Goal: Task Accomplishment & Management: Use online tool/utility

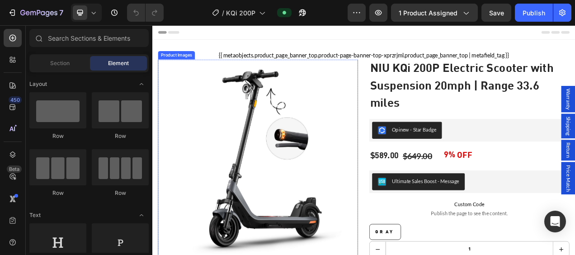
click at [342, 141] on img at bounding box center [291, 197] width 257 height 257
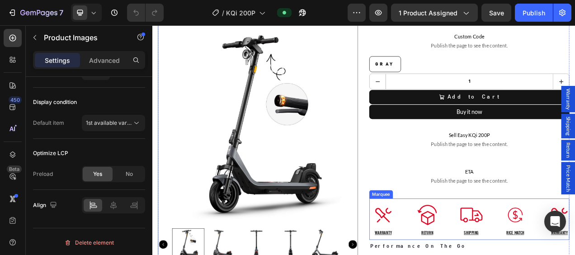
scroll to position [226, 0]
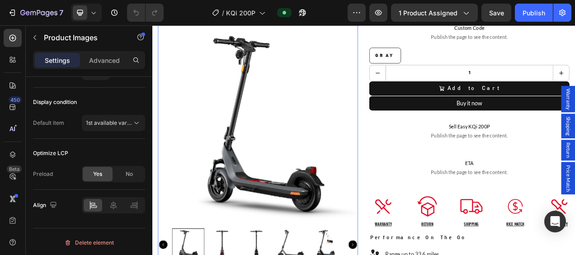
click at [265, 178] on img at bounding box center [294, 153] width 257 height 257
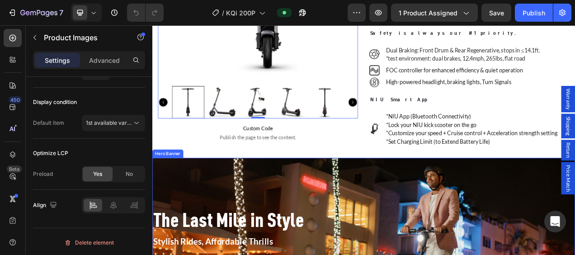
scroll to position [724, 0]
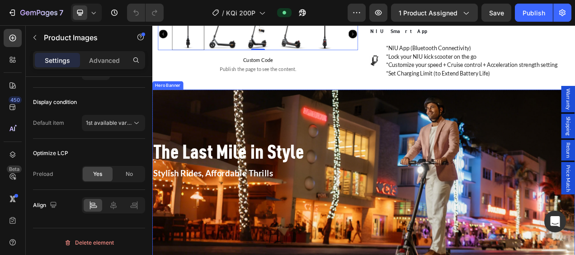
click at [434, 146] on div "Background Image" at bounding box center [423, 235] width 543 height 255
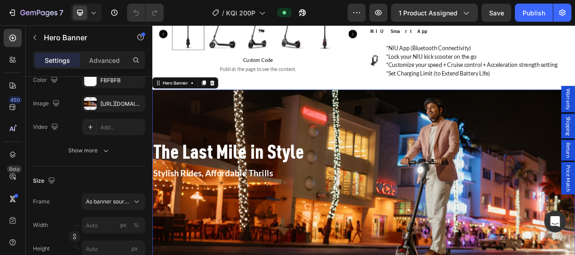
scroll to position [5, 0]
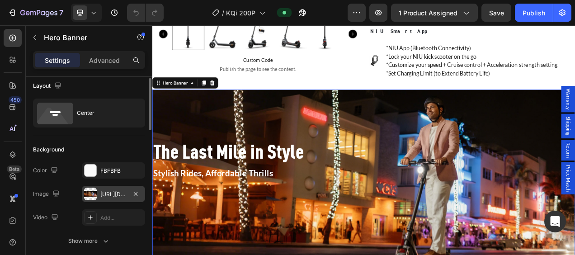
click at [109, 197] on div "[URL][DOMAIN_NAME]" at bounding box center [113, 194] width 26 height 8
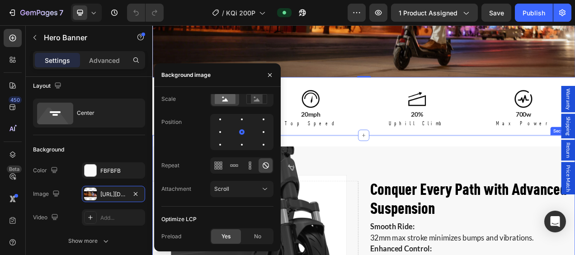
scroll to position [1085, 0]
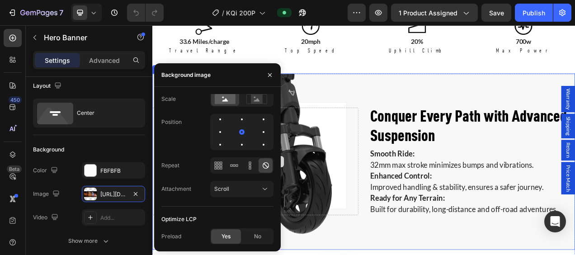
click at [364, 191] on div "Drop element here" at bounding box center [284, 200] width 264 height 138
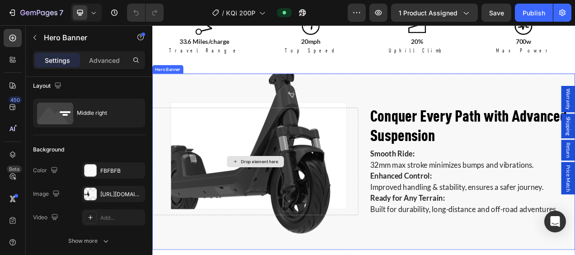
scroll to position [5, 0]
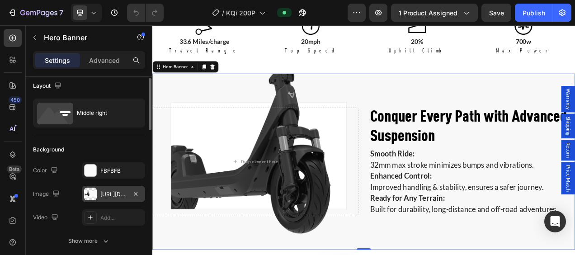
click at [106, 192] on div "[URL][DOMAIN_NAME]" at bounding box center [113, 194] width 26 height 8
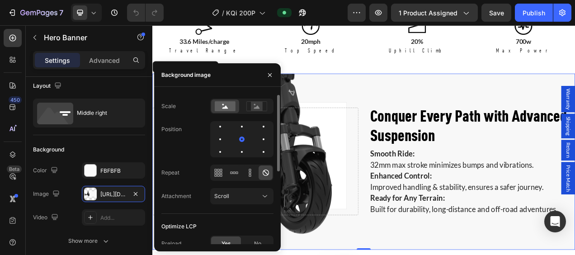
scroll to position [143, 0]
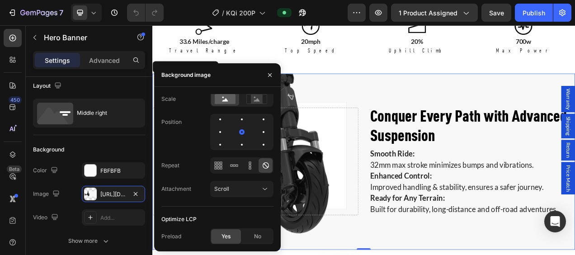
click at [471, 108] on div "Background Image" at bounding box center [423, 200] width 543 height 226
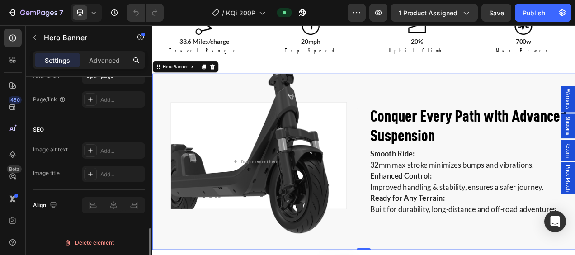
scroll to position [593, 0]
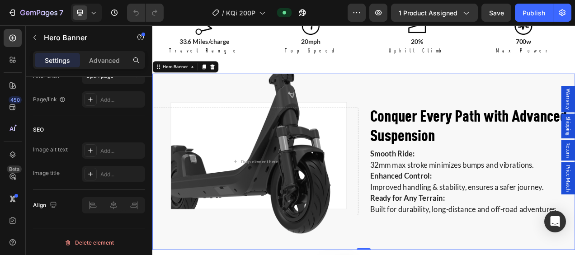
click at [487, 105] on div "Background Image" at bounding box center [423, 200] width 543 height 226
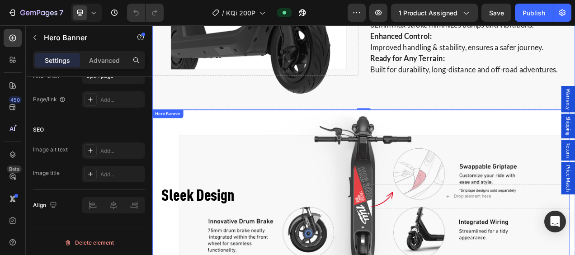
scroll to position [1266, 0]
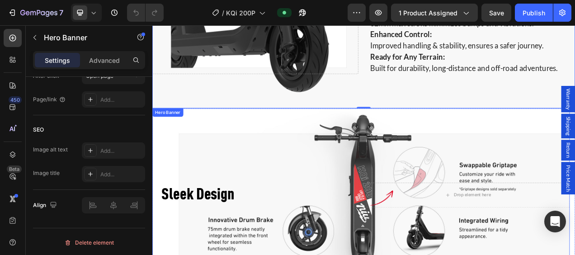
click at [405, 208] on div "Background Image" at bounding box center [420, 243] width 536 height 223
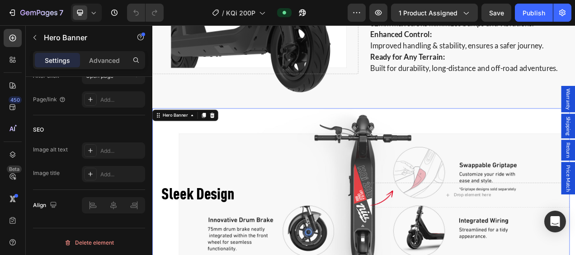
scroll to position [593, 0]
click at [423, 219] on div "Sleek Design Heading Drop element here" at bounding box center [420, 244] width 536 height 62
click at [413, 227] on h2 "Sleek Design" at bounding box center [288, 243] width 250 height 33
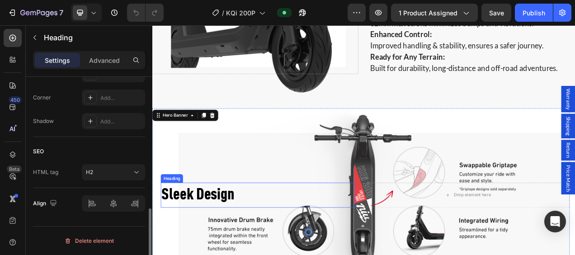
scroll to position [0, 0]
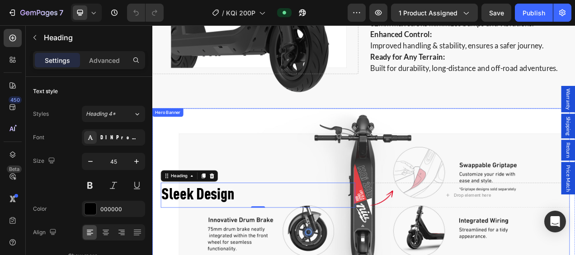
click at [417, 178] on div "Background Image" at bounding box center [420, 243] width 536 height 223
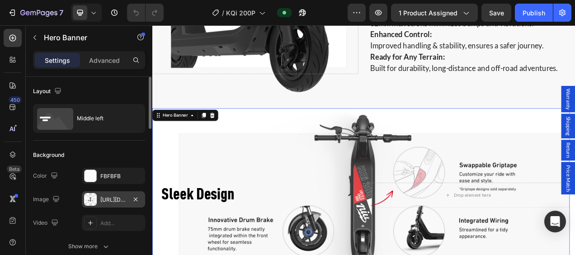
click at [110, 197] on div "[URL][DOMAIN_NAME]" at bounding box center [113, 200] width 26 height 8
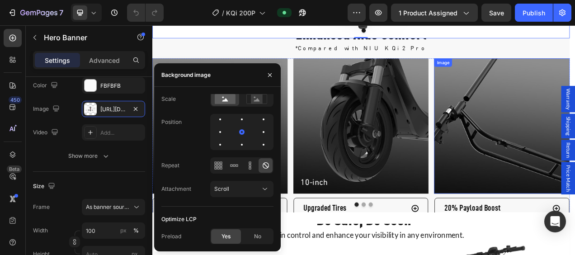
scroll to position [1583, 0]
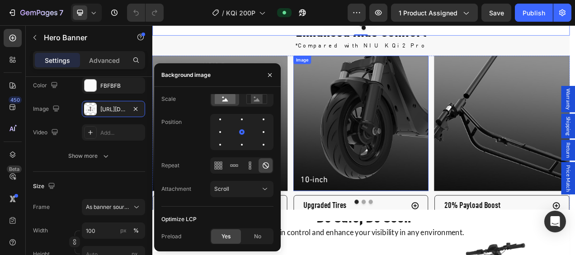
click at [438, 159] on img at bounding box center [420, 151] width 174 height 174
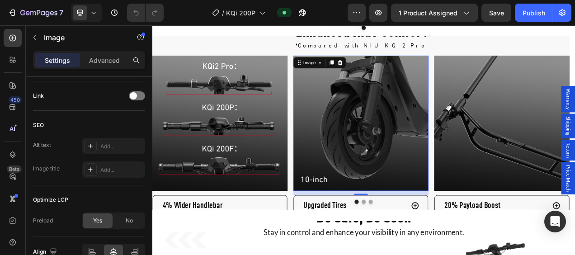
scroll to position [452, 0]
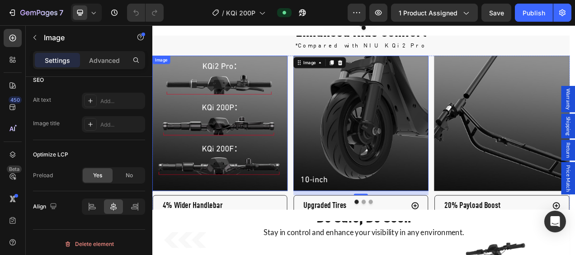
click at [239, 185] on img at bounding box center [239, 151] width 174 height 174
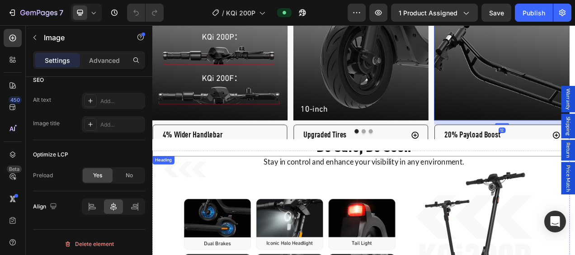
scroll to position [1809, 0]
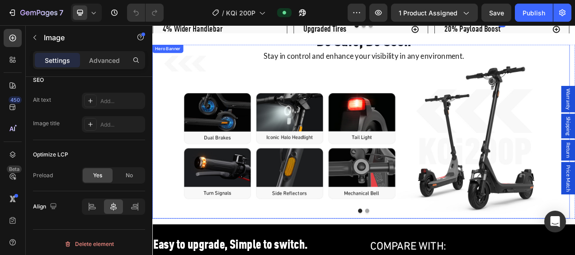
click at [317, 163] on div "Be Safe, Be Seen Heading Stay in control and enhance your visibility in any env…" at bounding box center [420, 162] width 536 height 252
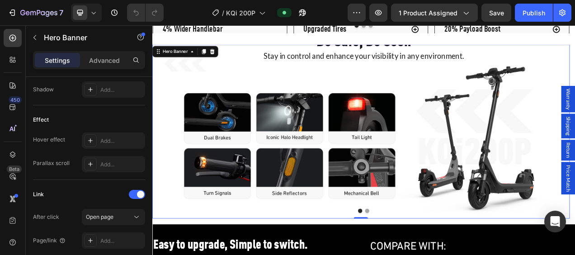
scroll to position [0, 0]
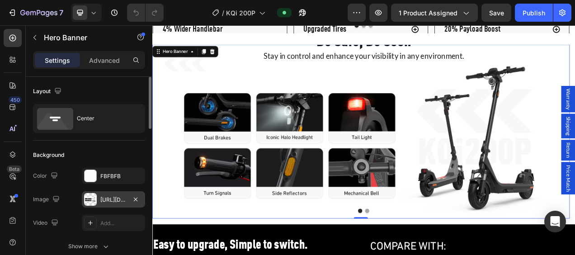
click at [106, 196] on div "[URL][DOMAIN_NAME]" at bounding box center [113, 200] width 26 height 8
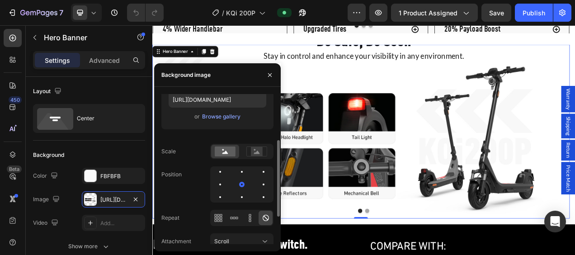
scroll to position [143, 0]
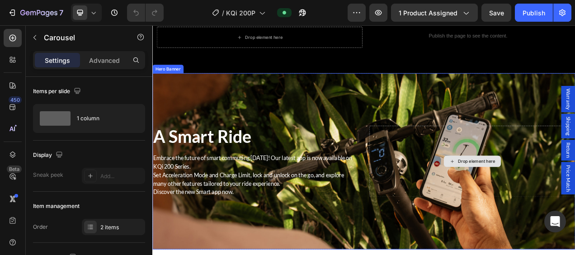
scroll to position [2171, 0]
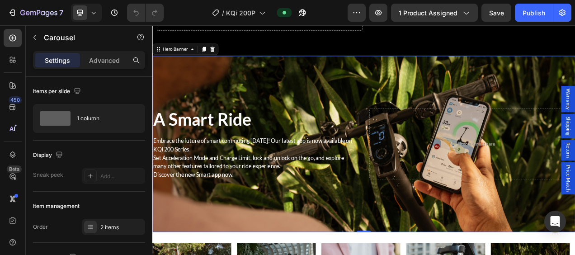
click at [401, 119] on div "A Smart Ride Heading Embrace the future of smart commuting [DATE]! Our latest a…" at bounding box center [423, 178] width 543 height 120
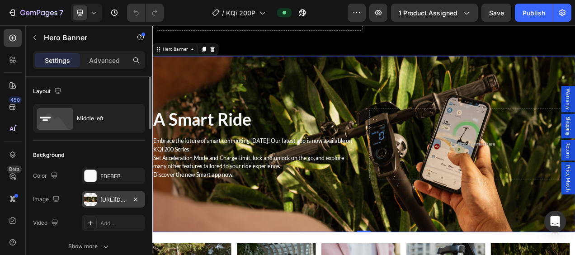
scroll to position [45, 0]
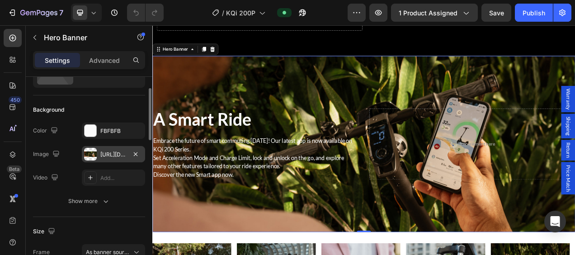
click at [102, 156] on div "[URL][DOMAIN_NAME]" at bounding box center [113, 155] width 26 height 8
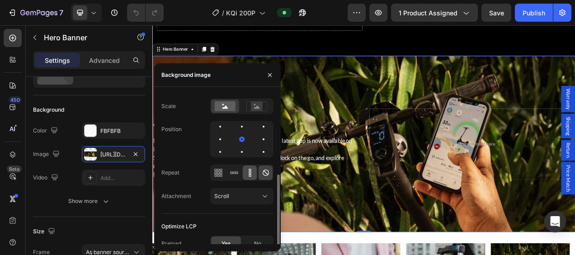
scroll to position [143, 0]
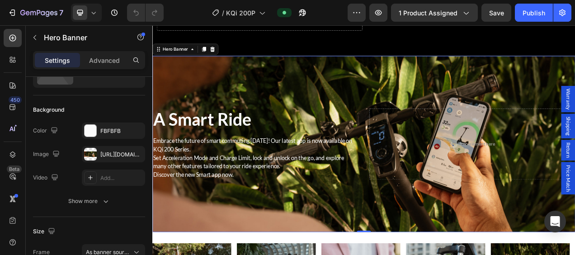
click at [462, 241] on div "Background Image" at bounding box center [423, 178] width 543 height 226
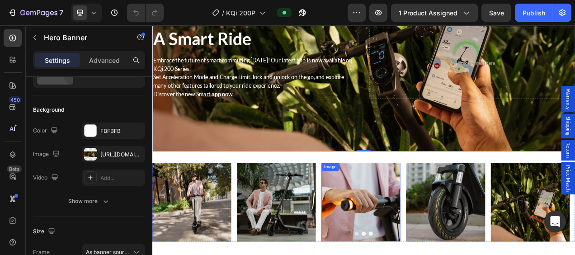
scroll to position [2307, 0]
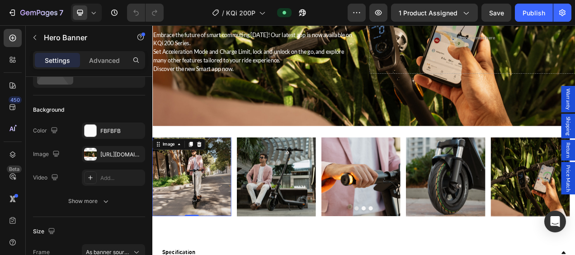
click at [213, 234] on img at bounding box center [202, 219] width 101 height 101
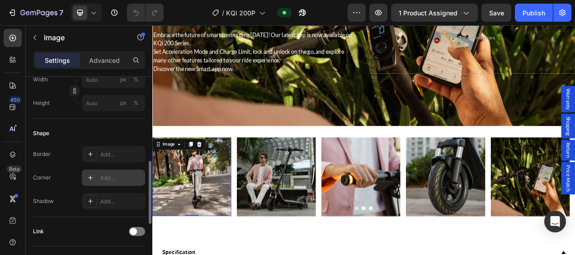
scroll to position [452, 0]
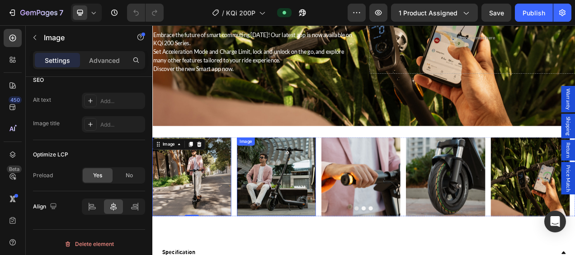
click at [310, 197] on img at bounding box center [311, 219] width 101 height 101
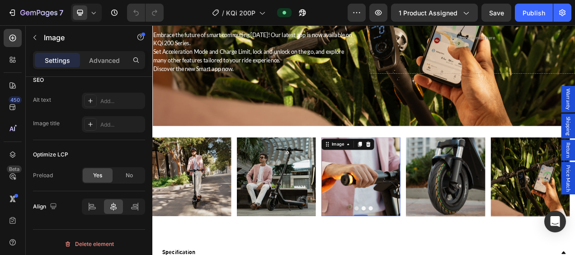
click at [393, 205] on img at bounding box center [420, 219] width 101 height 101
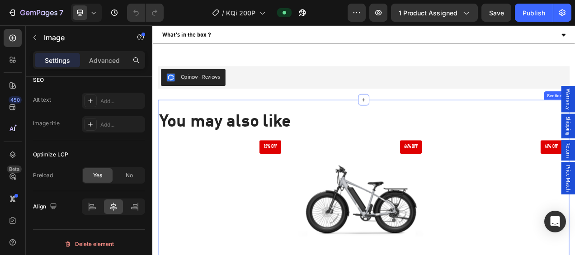
scroll to position [2687, 0]
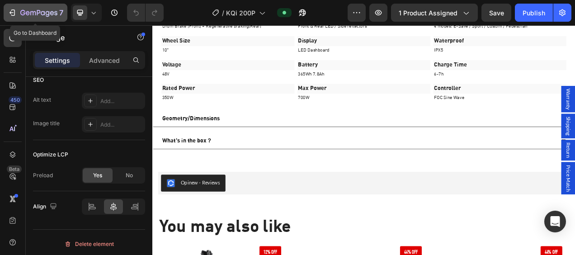
click at [11, 13] on icon "button" at bounding box center [12, 12] width 9 height 9
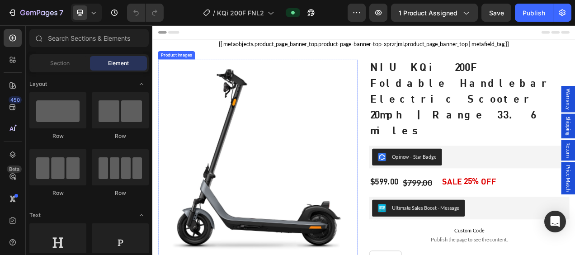
click at [322, 160] on img at bounding box center [288, 197] width 257 height 257
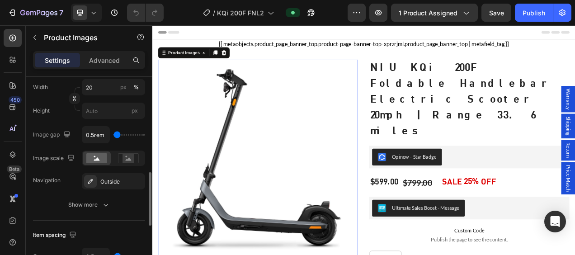
scroll to position [570, 0]
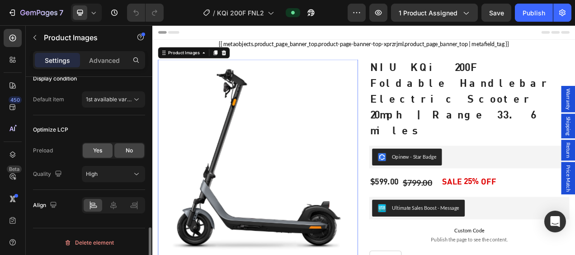
drag, startPoint x: 100, startPoint y: 152, endPoint x: 116, endPoint y: 154, distance: 17.0
click at [100, 152] on span "Yes" at bounding box center [97, 151] width 9 height 8
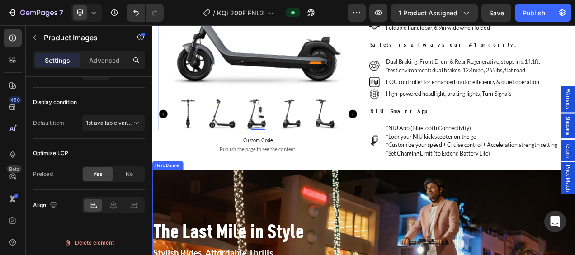
scroll to position [769, 0]
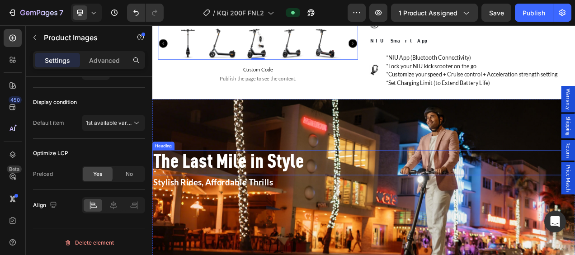
click at [386, 120] on div "Background Image" at bounding box center [423, 247] width 543 height 255
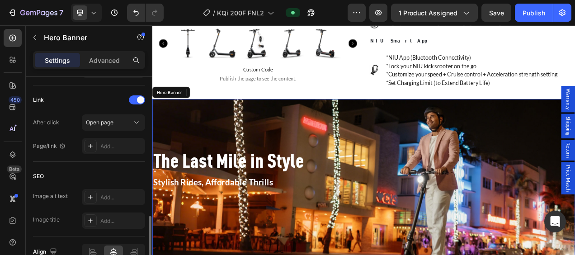
scroll to position [0, 0]
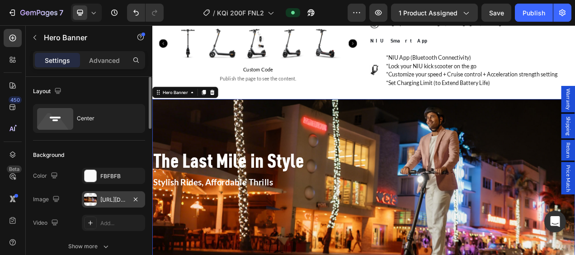
click at [96, 197] on div at bounding box center [90, 199] width 13 height 13
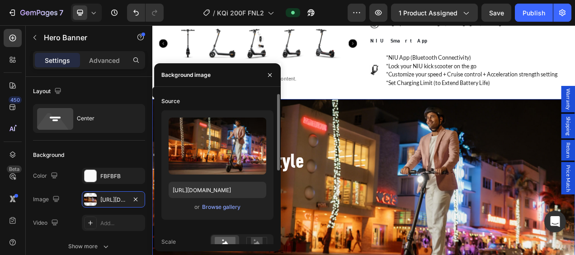
scroll to position [143, 0]
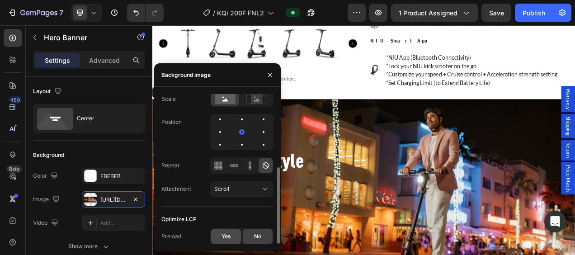
click at [222, 235] on span "Yes" at bounding box center [226, 236] width 9 height 8
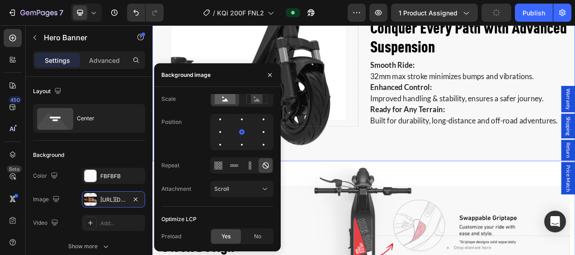
scroll to position [1221, 0]
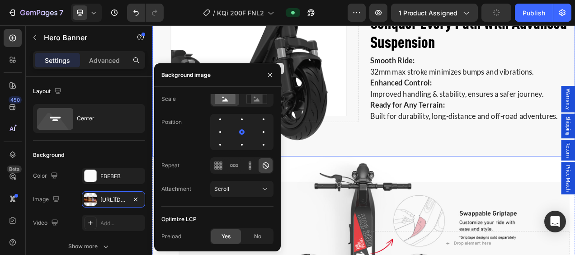
click at [362, 76] on div "Drop element here" at bounding box center [284, 81] width 264 height 138
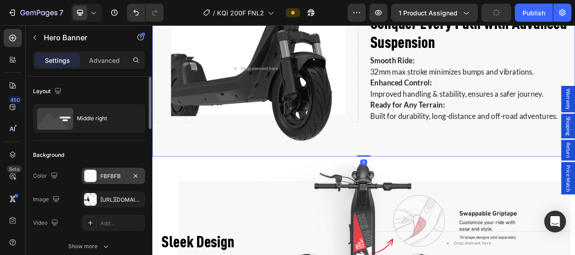
scroll to position [90, 0]
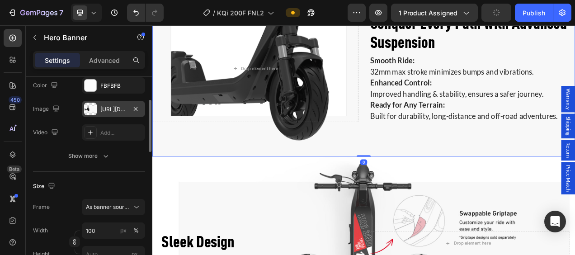
click at [101, 107] on div "[URL][DOMAIN_NAME]" at bounding box center [113, 109] width 26 height 8
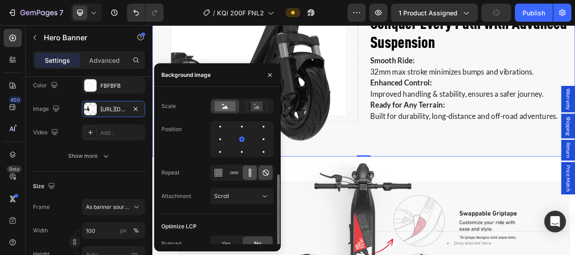
scroll to position [143, 0]
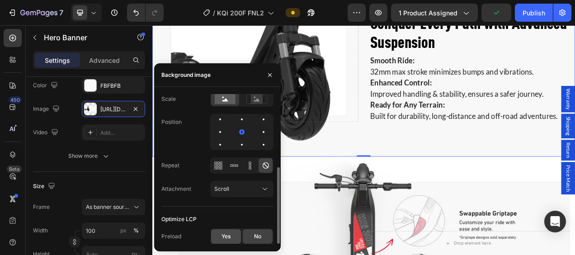
click at [223, 237] on span "Yes" at bounding box center [226, 236] width 9 height 8
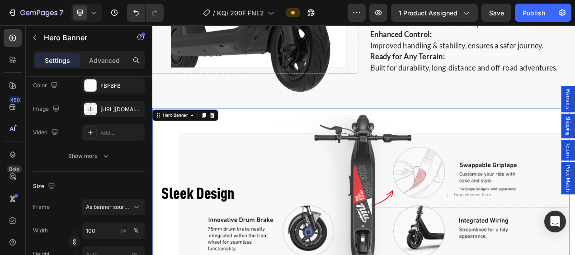
scroll to position [1312, 0]
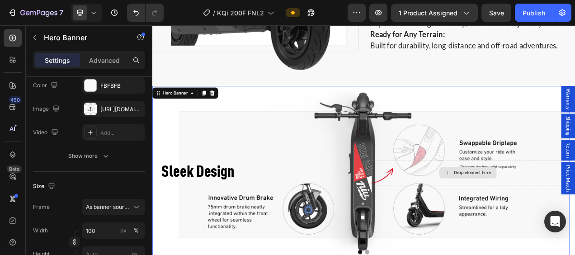
click at [431, 199] on div "Drop element here" at bounding box center [557, 215] width 261 height 33
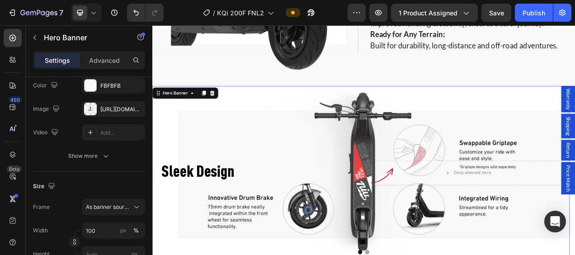
click at [425, 168] on div "Background Image" at bounding box center [420, 215] width 536 height 223
click at [416, 129] on div "Background Image" at bounding box center [420, 215] width 536 height 223
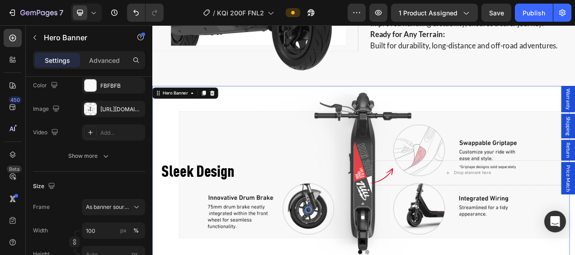
click at [422, 158] on div "Background Image" at bounding box center [420, 215] width 536 height 223
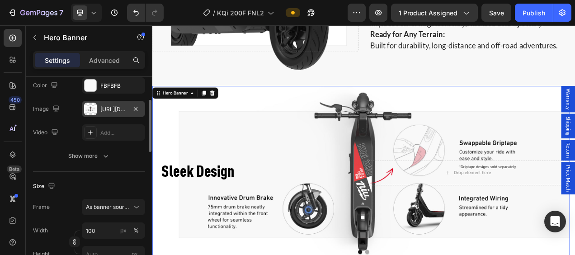
drag, startPoint x: 104, startPoint y: 111, endPoint x: 1, endPoint y: 107, distance: 103.2
click at [104, 111] on div "[URL][DOMAIN_NAME]" at bounding box center [113, 109] width 26 height 8
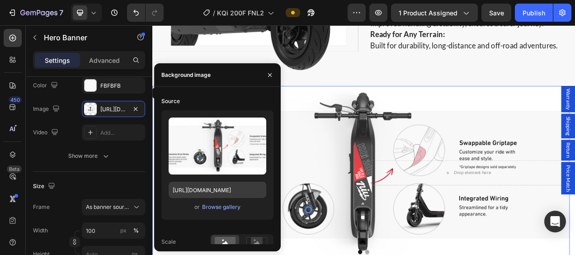
scroll to position [136, 0]
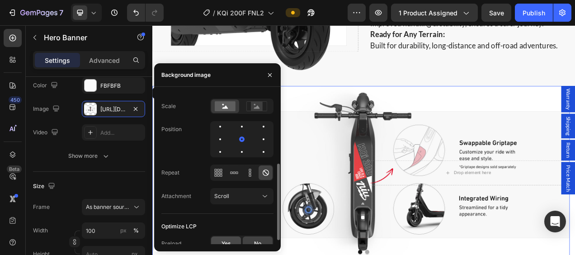
click at [227, 240] on span "Yes" at bounding box center [226, 244] width 9 height 8
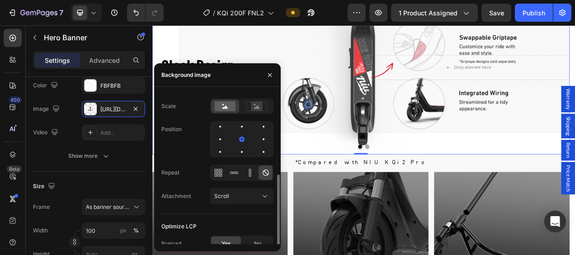
scroll to position [143, 0]
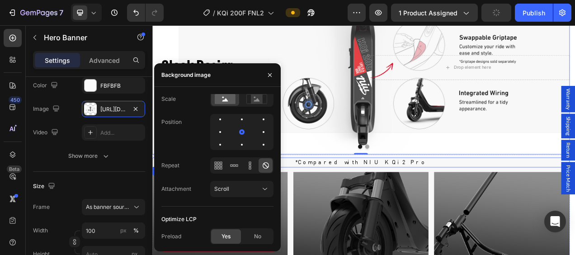
click at [521, 195] on h2 "*Compared with NIU KQi2 Pro" at bounding box center [420, 201] width 536 height 13
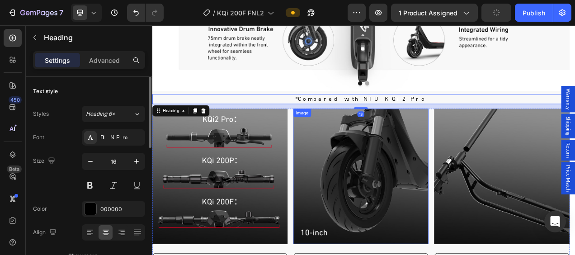
scroll to position [1538, 0]
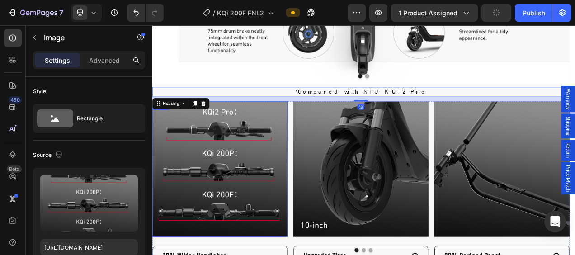
click at [290, 156] on img at bounding box center [239, 210] width 174 height 174
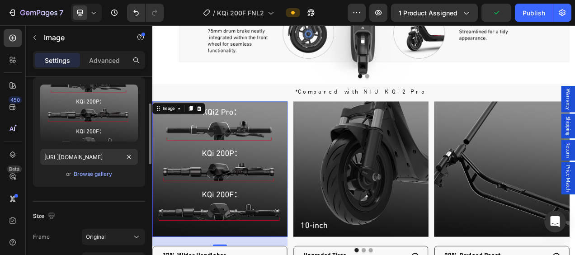
scroll to position [136, 0]
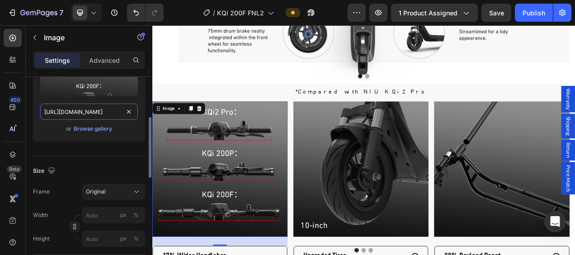
click at [78, 115] on input "[URL][DOMAIN_NAME]" at bounding box center [89, 112] width 98 height 16
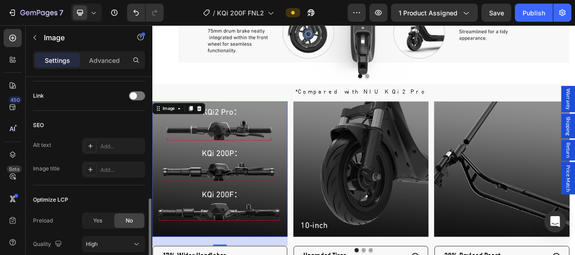
scroll to position [452, 0]
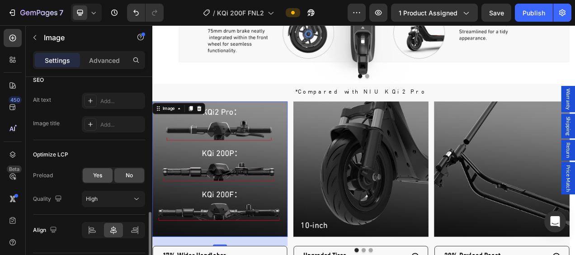
click at [101, 175] on span "Yes" at bounding box center [97, 175] width 9 height 8
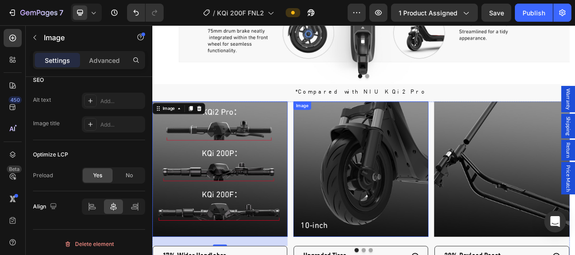
scroll to position [1583, 0]
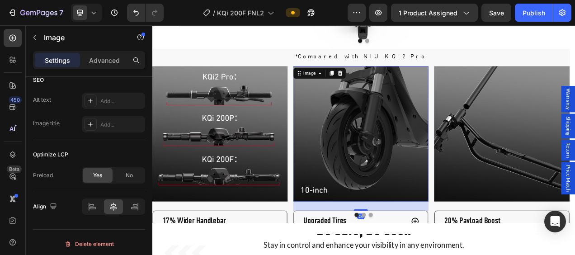
click at [409, 199] on img at bounding box center [420, 165] width 174 height 174
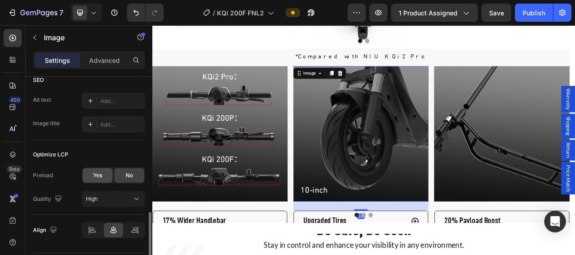
click at [101, 179] on div "Yes" at bounding box center [98, 175] width 30 height 14
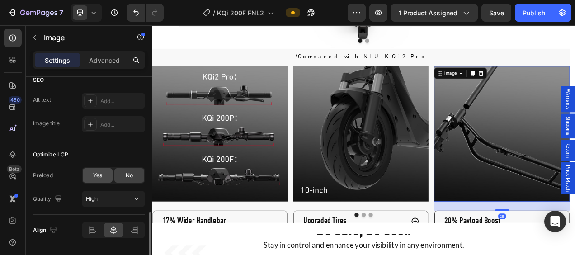
click at [102, 173] on span "Yes" at bounding box center [97, 175] width 9 height 8
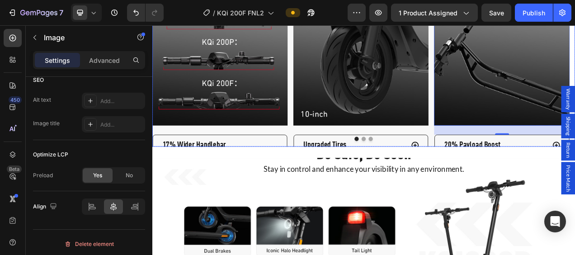
scroll to position [1673, 0]
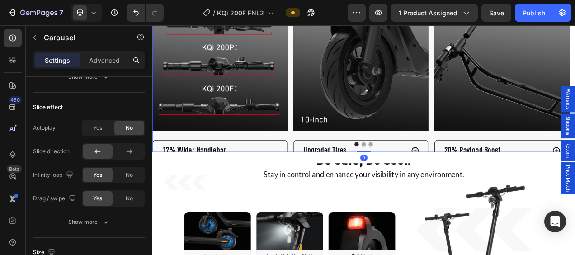
click at [423, 175] on div at bounding box center [423, 177] width 543 height 5
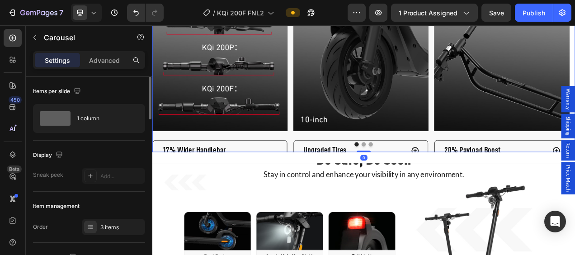
click at [422, 175] on button "Dot" at bounding box center [423, 177] width 5 height 5
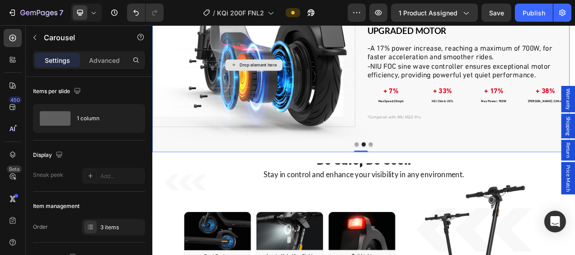
click at [327, 112] on div "Drop element here" at bounding box center [282, 76] width 261 height 159
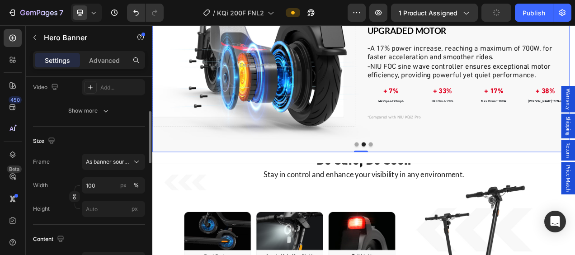
scroll to position [90, 0]
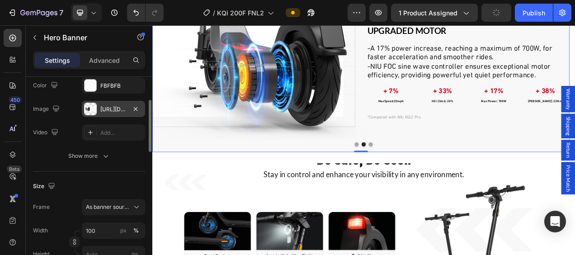
click at [100, 113] on div "https://cdn.shopify.com/s/files/1/0554/6944/1084/files/gempages_446628546337572…" at bounding box center [113, 109] width 63 height 16
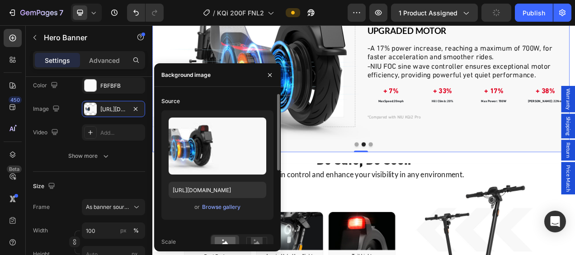
scroll to position [143, 0]
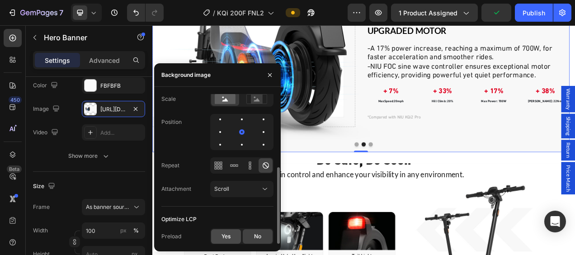
click at [224, 237] on span "Yes" at bounding box center [226, 236] width 9 height 8
click at [430, 178] on div "Background Image" at bounding box center [420, 76] width 536 height 223
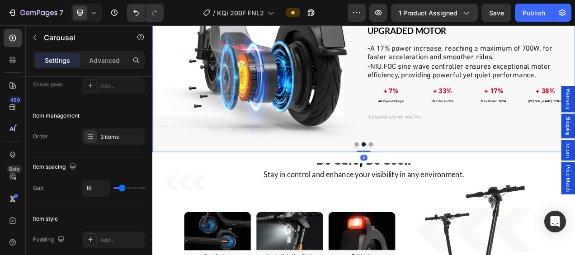
click at [430, 175] on button "Dot" at bounding box center [432, 177] width 5 height 5
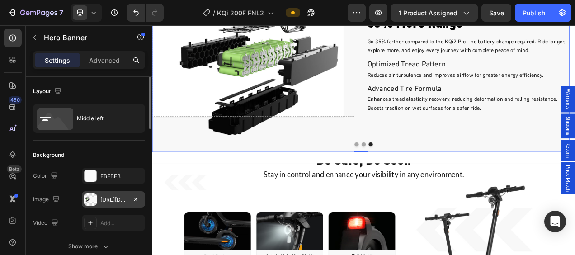
click at [104, 197] on div "https://cdn.shopify.com/s/files/1/0554/6944/1084/files/gempages_446628546337572…" at bounding box center [113, 200] width 26 height 8
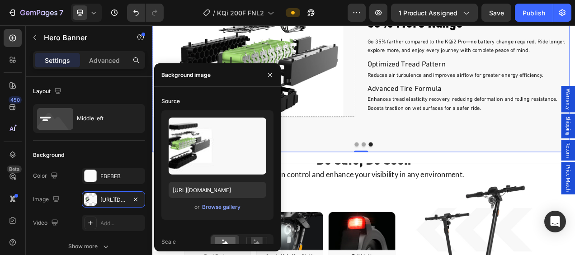
scroll to position [143, 0]
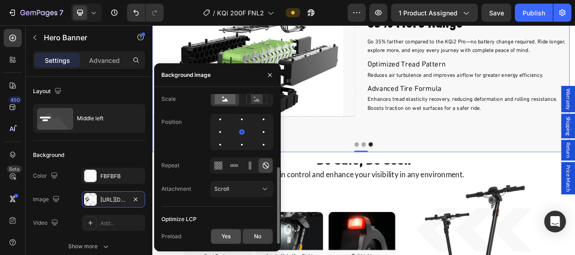
click at [233, 236] on div "Yes" at bounding box center [226, 236] width 30 height 14
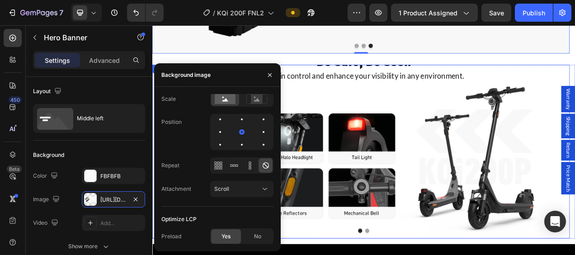
scroll to position [1809, 0]
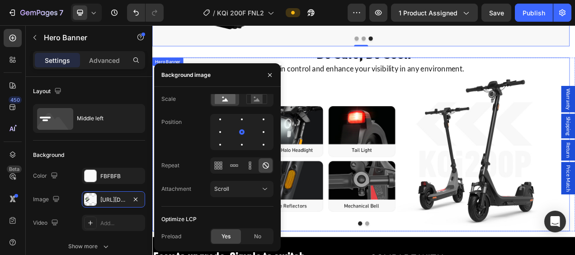
click at [424, 152] on div "Be Safe, Be Seen Heading Stay in control and enhance your visibility in any env…" at bounding box center [420, 178] width 536 height 252
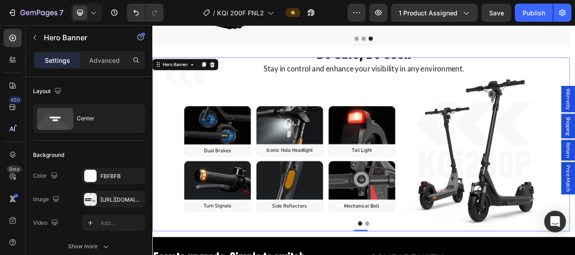
click at [250, 167] on div "Be Safe, Be Seen Heading Stay in control and enhance your visibility in any env…" at bounding box center [420, 178] width 536 height 252
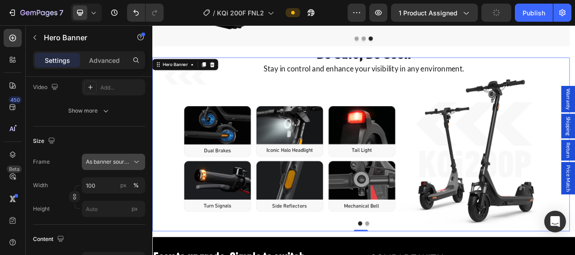
scroll to position [45, 0]
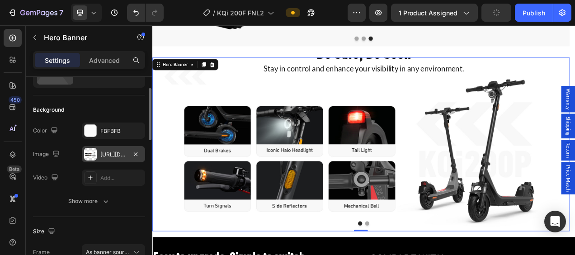
click at [93, 155] on div at bounding box center [90, 154] width 13 height 13
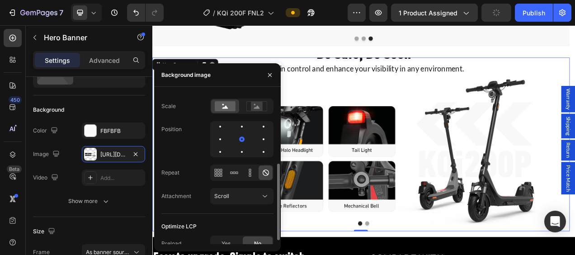
scroll to position [143, 0]
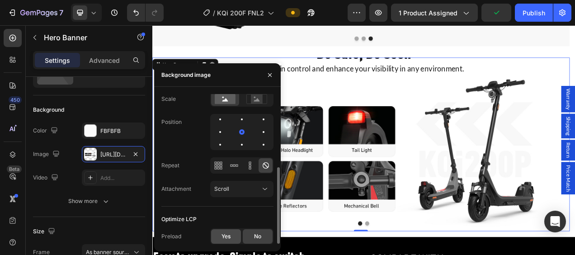
click at [226, 237] on span "Yes" at bounding box center [226, 236] width 9 height 8
click at [575, 172] on div "Be Safe, Be Seen Heading Stay in control and enhance your visibility in any env…" at bounding box center [420, 178] width 536 height 252
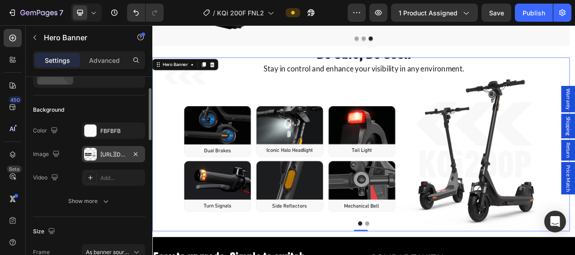
click at [90, 152] on div at bounding box center [90, 154] width 13 height 13
click at [479, 169] on div "Be Safe, Be Seen Heading Stay in control and enhance your visibility in any env…" at bounding box center [420, 178] width 536 height 252
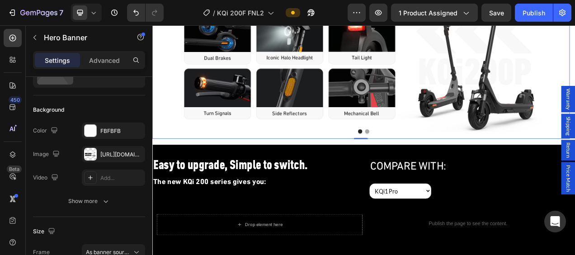
scroll to position [1945, 0]
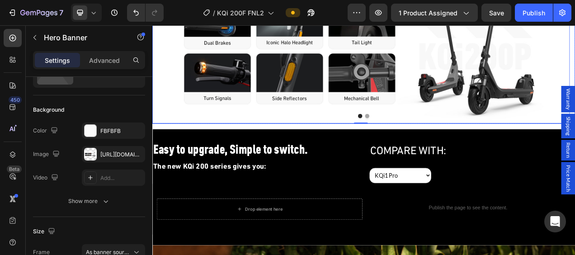
click at [427, 139] on div at bounding box center [423, 141] width 543 height 5
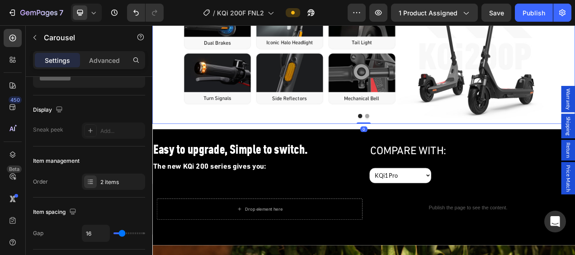
scroll to position [0, 0]
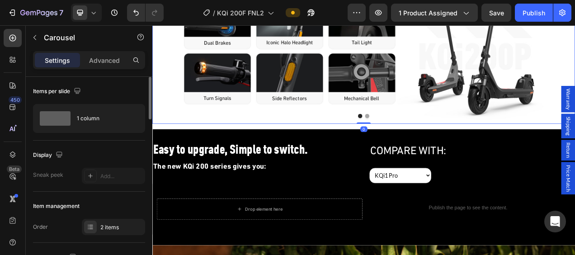
click at [426, 141] on button "Dot" at bounding box center [428, 141] width 5 height 5
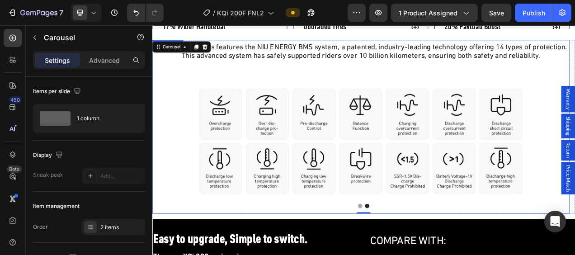
scroll to position [1809, 0]
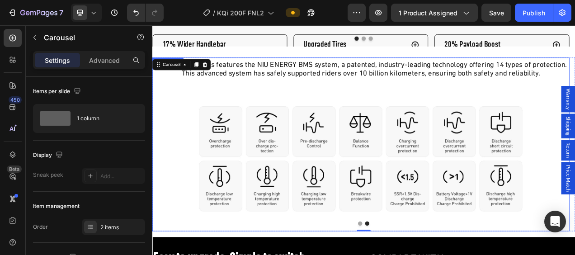
click at [360, 188] on div "NIU BMS Heading The KQi 200 Series features the NIU ENERGY BMS system, a patent…" at bounding box center [420, 179] width 536 height 264
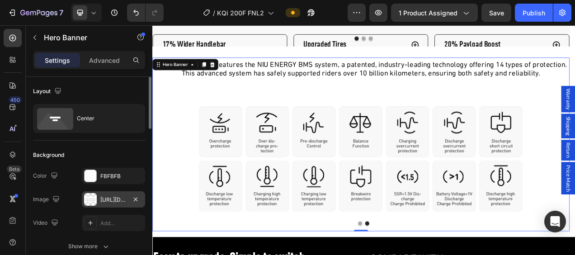
click at [101, 201] on div "https://cdn.shopify.com/s/files/1/0554/6944/1084/files/gempages_446628546337572…" at bounding box center [113, 200] width 26 height 8
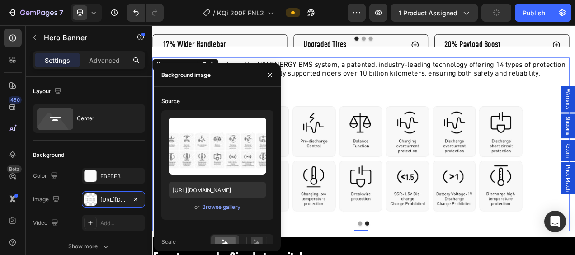
scroll to position [143, 0]
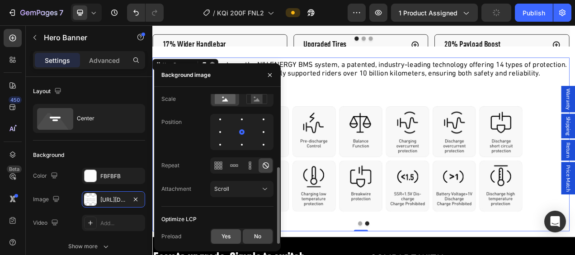
click at [225, 235] on span "Yes" at bounding box center [226, 236] width 9 height 8
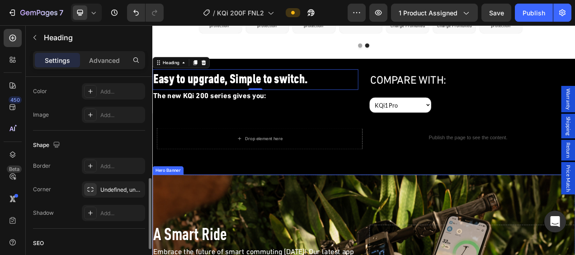
scroll to position [2126, 0]
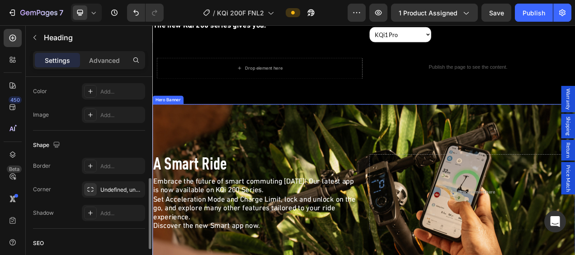
click at [388, 166] on div "Background Image" at bounding box center [423, 240] width 543 height 226
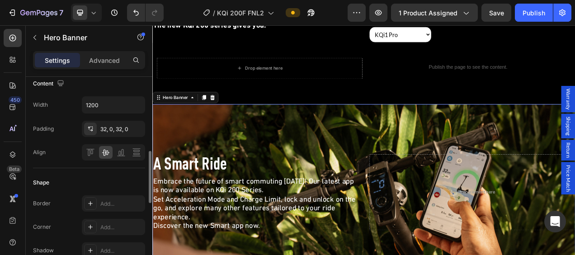
scroll to position [0, 0]
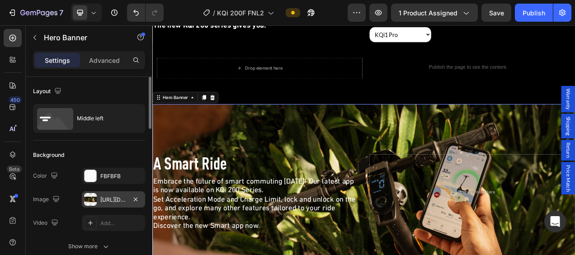
click at [99, 201] on div "[URL][DOMAIN_NAME]" at bounding box center [113, 199] width 63 height 16
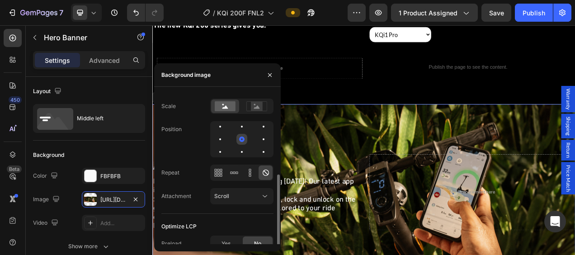
scroll to position [143, 0]
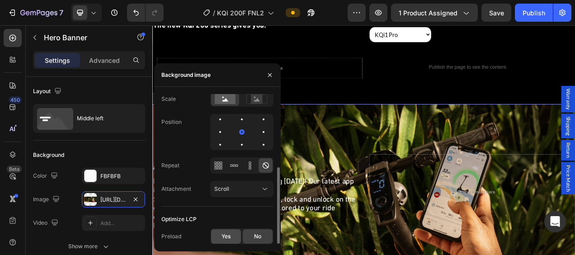
click at [226, 234] on span "Yes" at bounding box center [226, 236] width 9 height 8
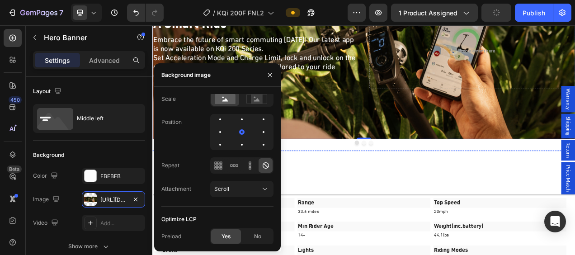
scroll to position [2397, 0]
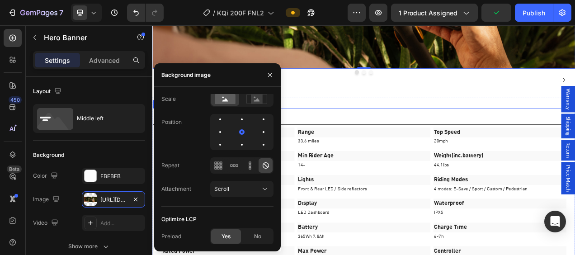
click at [384, 149] on div "Specification" at bounding box center [417, 142] width 506 height 14
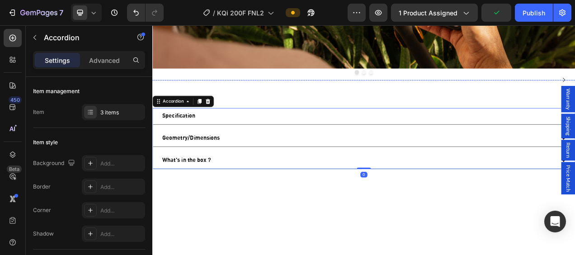
click at [211, 95] on img at bounding box center [202, 95] width 101 height 0
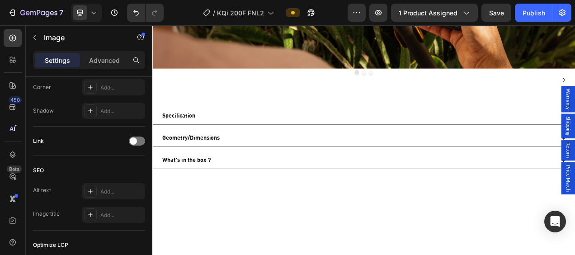
scroll to position [478, 0]
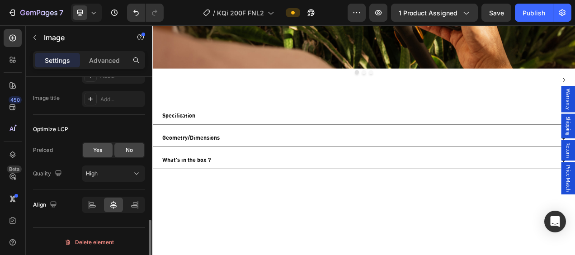
click at [99, 151] on span "Yes" at bounding box center [97, 150] width 9 height 8
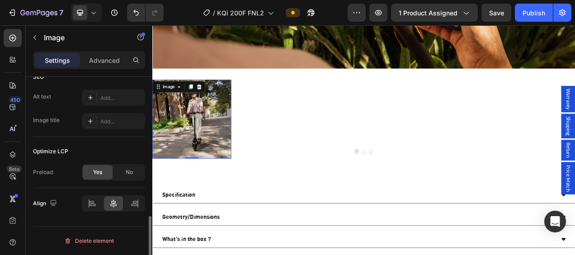
scroll to position [454, 0]
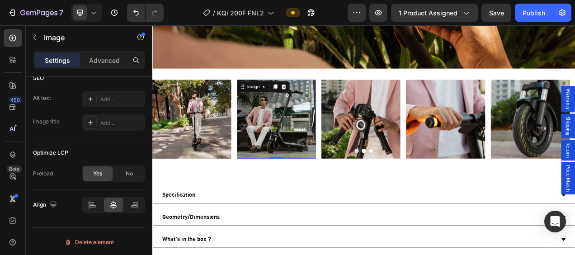
click at [289, 157] on img at bounding box center [311, 145] width 101 height 101
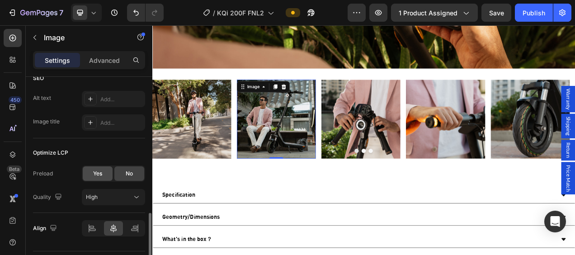
click at [93, 170] on span "Yes" at bounding box center [97, 174] width 9 height 8
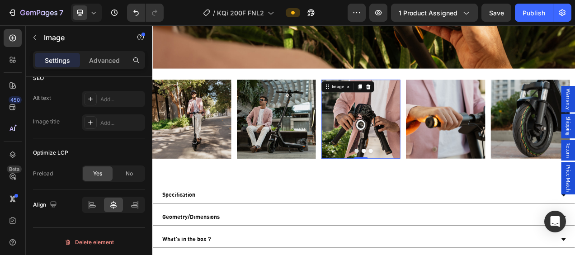
click at [399, 148] on img at bounding box center [420, 145] width 101 height 101
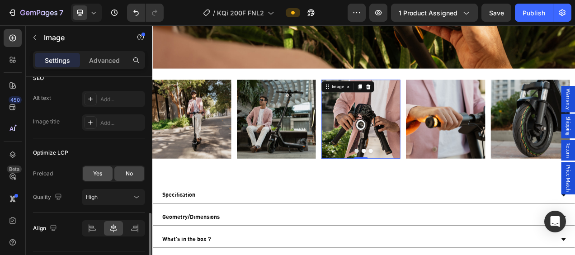
click at [103, 170] on div "Yes" at bounding box center [98, 173] width 30 height 14
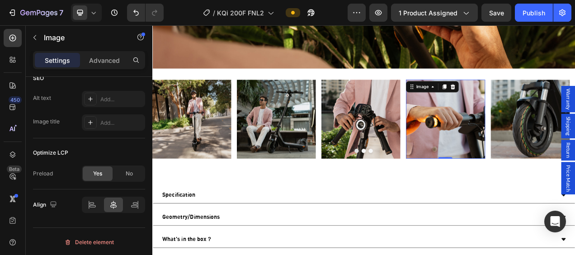
click at [516, 145] on img at bounding box center [528, 145] width 101 height 101
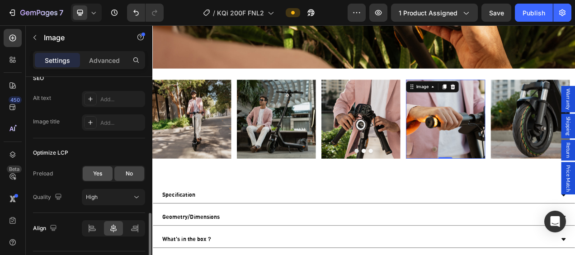
click at [95, 172] on span "Yes" at bounding box center [97, 174] width 9 height 8
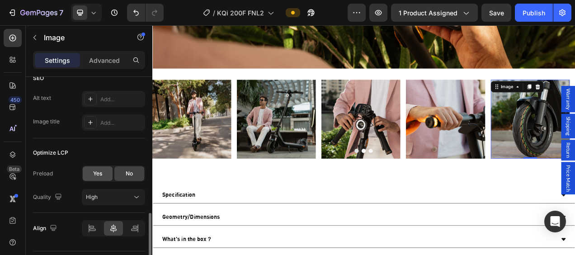
click at [99, 173] on span "Yes" at bounding box center [97, 174] width 9 height 8
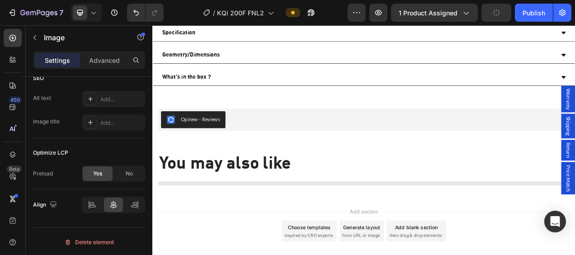
scroll to position [2521, 0]
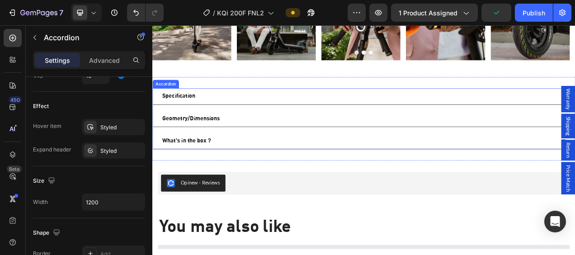
click at [283, 119] on div "Specification" at bounding box center [417, 117] width 506 height 14
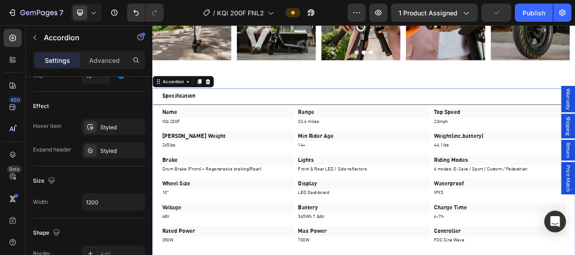
scroll to position [0, 0]
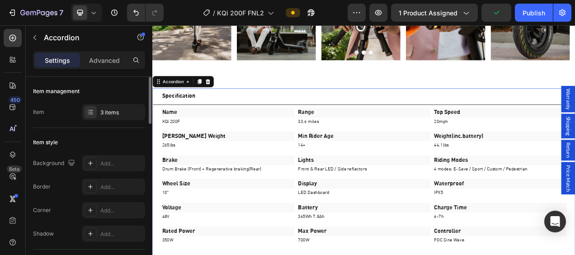
click at [283, 119] on div "Specification" at bounding box center [417, 117] width 506 height 14
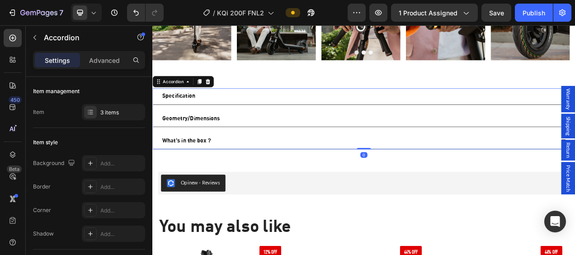
click at [270, 148] on div "Geometry/Dimensions" at bounding box center [417, 145] width 506 height 14
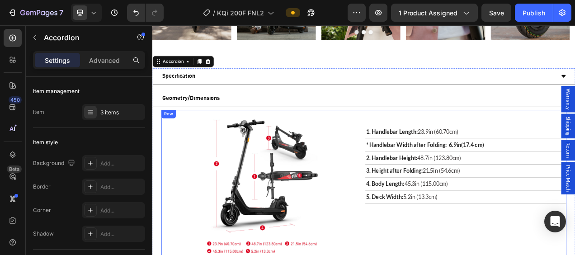
scroll to position [2566, 0]
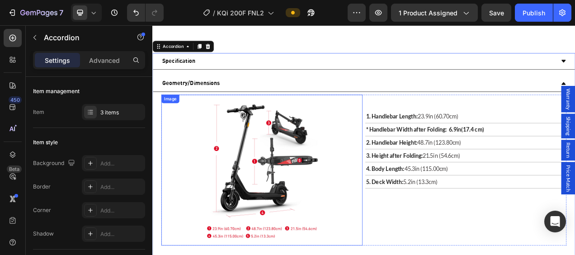
click at [285, 175] on img at bounding box center [292, 211] width 155 height 194
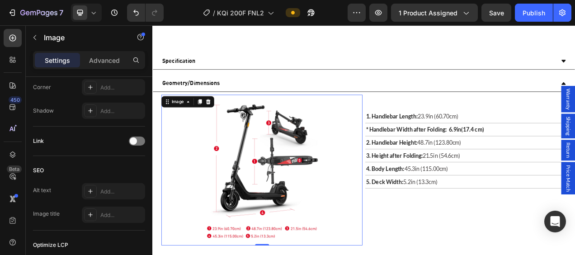
scroll to position [478, 0]
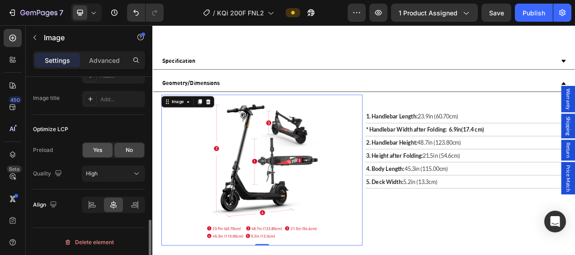
click at [100, 154] on div "Yes" at bounding box center [98, 150] width 30 height 14
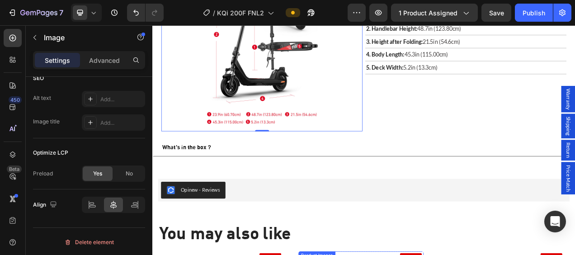
scroll to position [2657, 0]
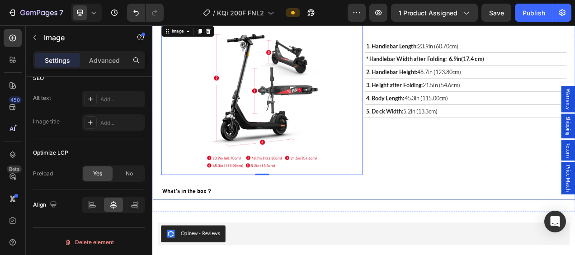
click at [196, 235] on strong "What's in the box？" at bounding box center [197, 238] width 64 height 7
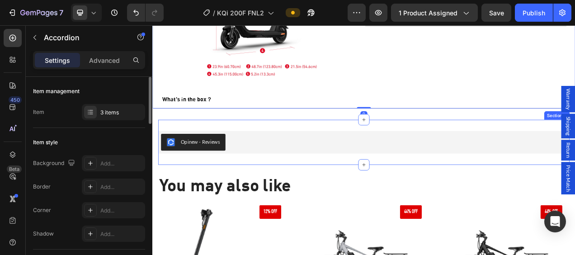
scroll to position [2792, 0]
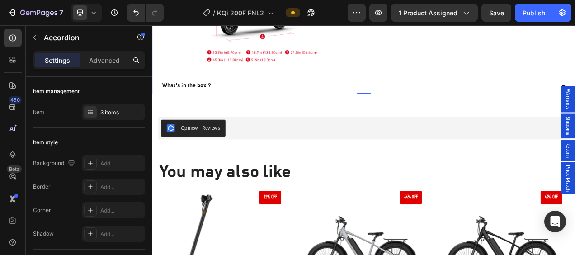
click at [194, 100] on strong "What's in the box？" at bounding box center [197, 103] width 64 height 7
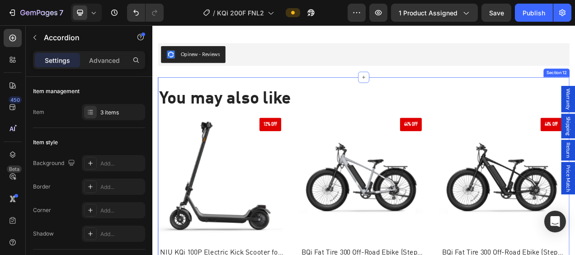
scroll to position [2973, 0]
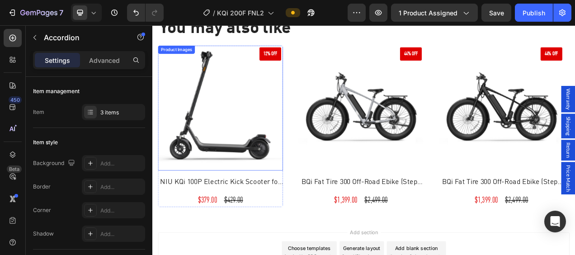
click at [219, 151] on img at bounding box center [240, 131] width 161 height 161
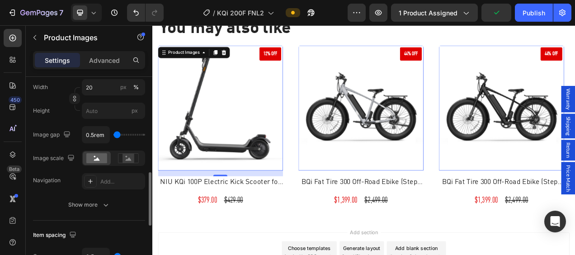
scroll to position [543, 0]
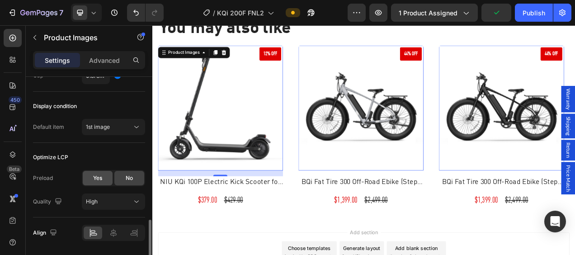
drag, startPoint x: 100, startPoint y: 175, endPoint x: 112, endPoint y: 169, distance: 13.1
click at [100, 175] on span "Yes" at bounding box center [97, 178] width 9 height 8
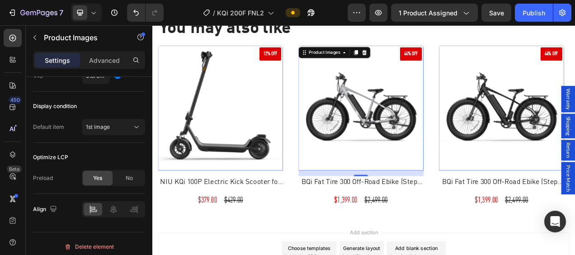
click at [420, 157] on img at bounding box center [420, 131] width 161 height 161
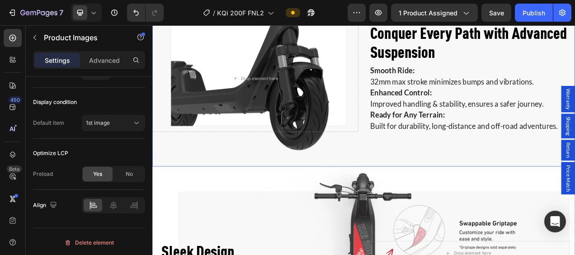
scroll to position [1195, 0]
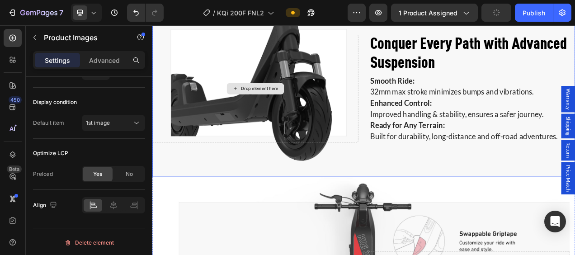
click at [365, 99] on div "Drop element here" at bounding box center [284, 107] width 264 height 138
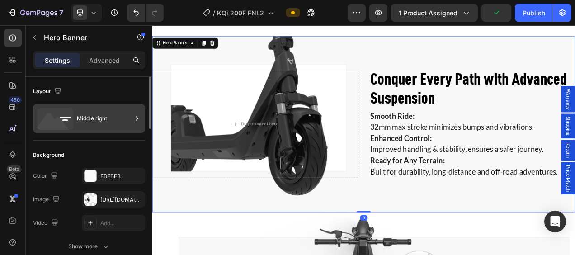
scroll to position [1105, 0]
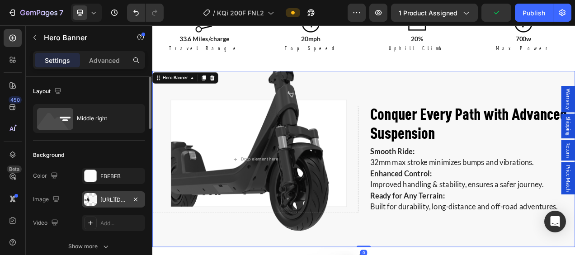
click at [92, 196] on div at bounding box center [90, 199] width 13 height 13
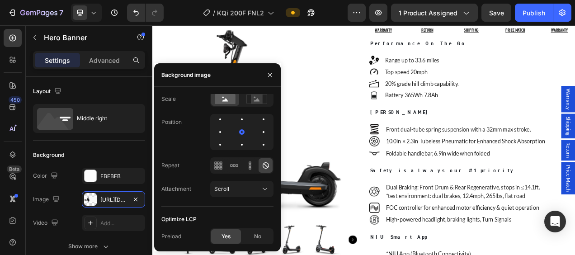
scroll to position [426, 0]
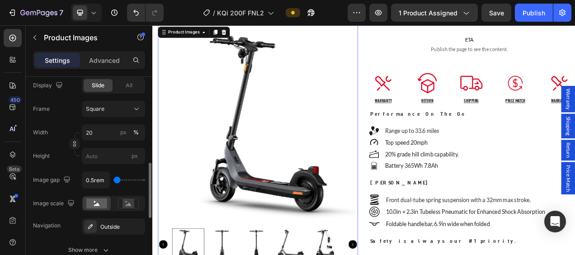
scroll to position [498, 0]
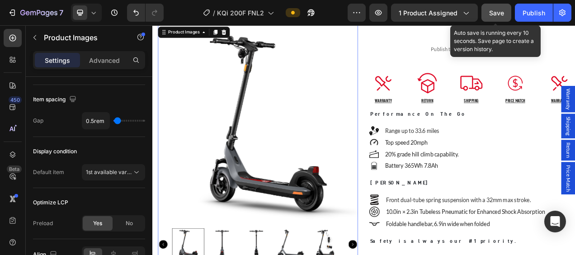
click at [498, 15] on span "Save" at bounding box center [496, 13] width 15 height 8
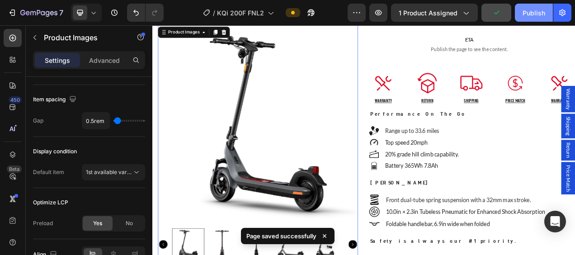
click at [533, 21] on button "Publish" at bounding box center [534, 13] width 38 height 18
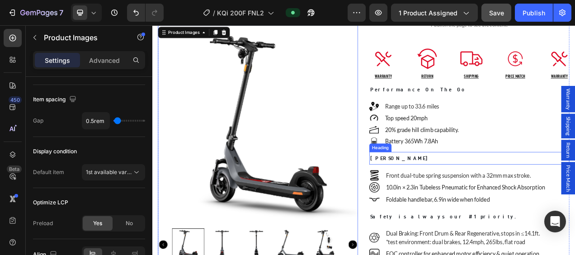
scroll to position [472, 0]
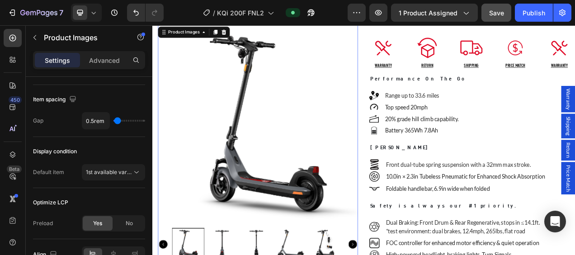
click at [247, 164] on img at bounding box center [298, 153] width 257 height 257
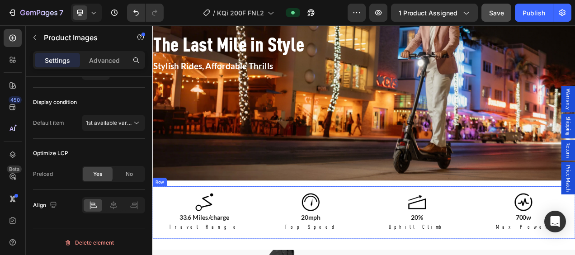
scroll to position [924, 0]
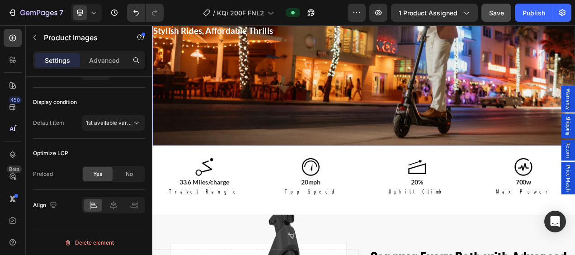
click at [325, 93] on div "The Last Mile in Style Heading Stylish Rides, Affordable Thrills Text Block" at bounding box center [423, 52] width 543 height 123
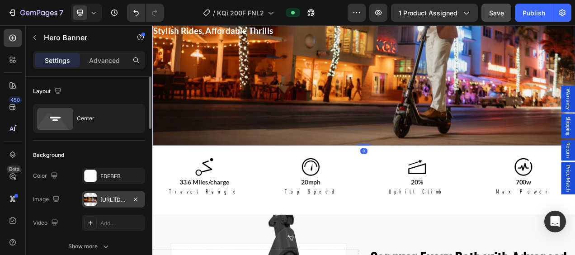
click at [106, 203] on div "[URL][DOMAIN_NAME]" at bounding box center [113, 200] width 26 height 8
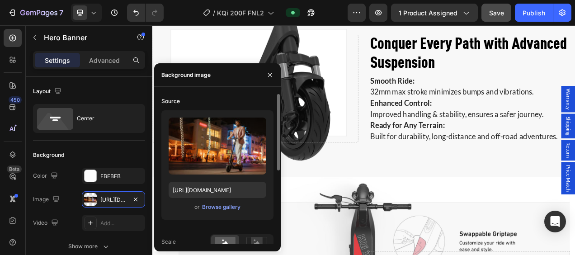
scroll to position [143, 0]
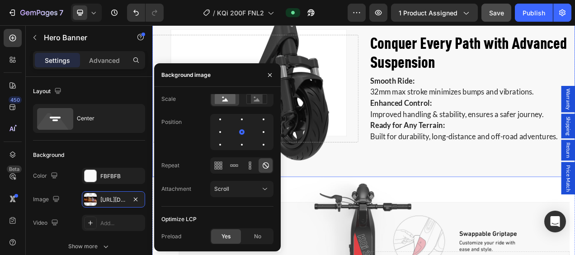
click at [512, 207] on div "Background Image" at bounding box center [423, 107] width 543 height 226
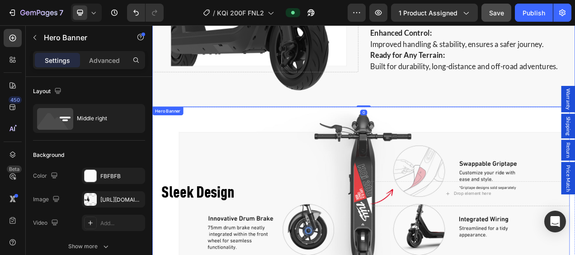
scroll to position [1286, 0]
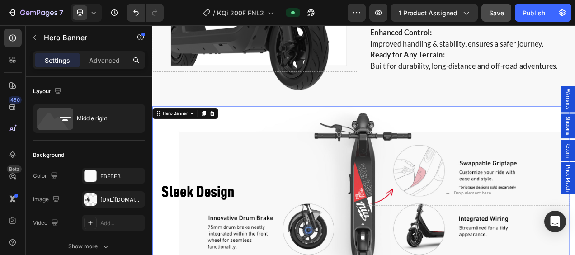
click at [424, 149] on div "Background Image" at bounding box center [420, 240] width 536 height 223
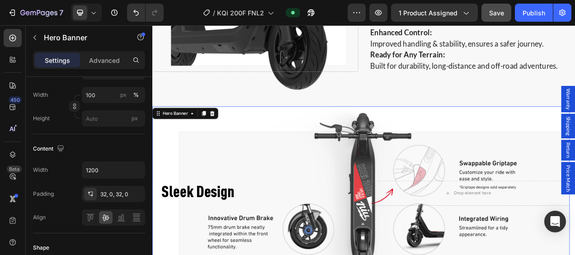
scroll to position [45, 0]
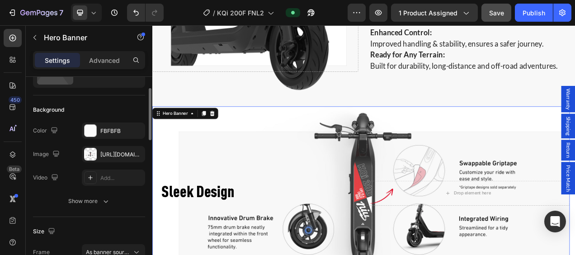
click at [81, 148] on div "Image https://cdn.shopify.com/s/files/1/0554/6944/1084/files/gempages_446628546…" at bounding box center [89, 154] width 112 height 16
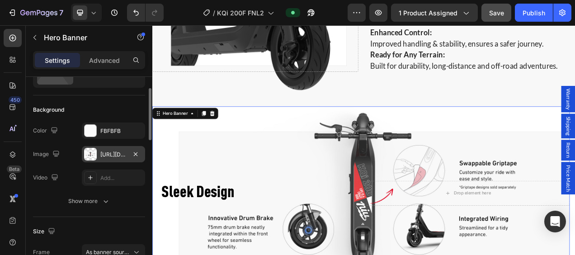
click at [90, 154] on div at bounding box center [90, 154] width 13 height 13
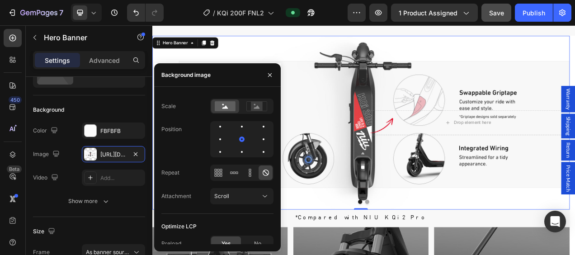
scroll to position [1512, 0]
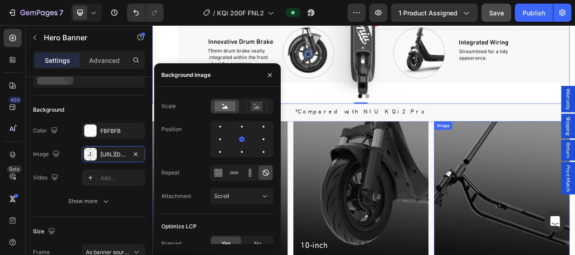
click at [437, 229] on img at bounding box center [420, 236] width 174 height 174
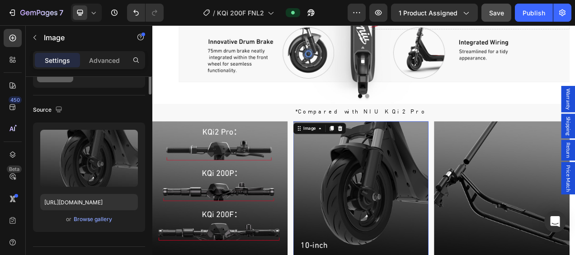
scroll to position [0, 0]
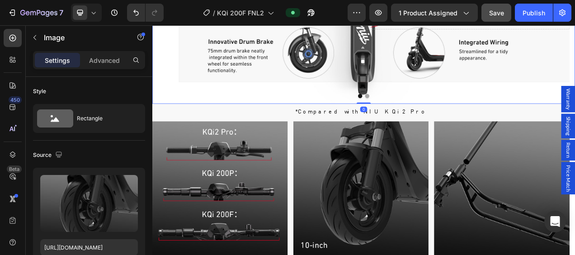
click at [426, 114] on button "Dot" at bounding box center [428, 116] width 5 height 5
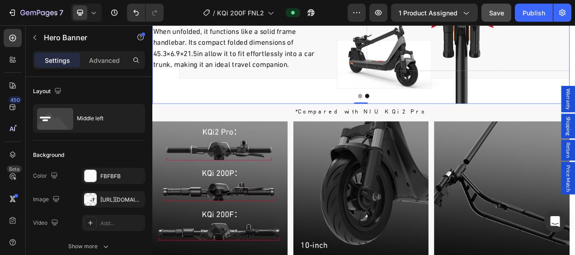
click at [416, 40] on div "Dual Folding Mechanism Heading - quick release mechanism - self-locking feature…" at bounding box center [420, 15] width 536 height 168
click at [106, 196] on div "https://cdn.shopify.com/s/files/1/0554/6944/1084/files/gempages_446628546337572…" at bounding box center [113, 200] width 26 height 8
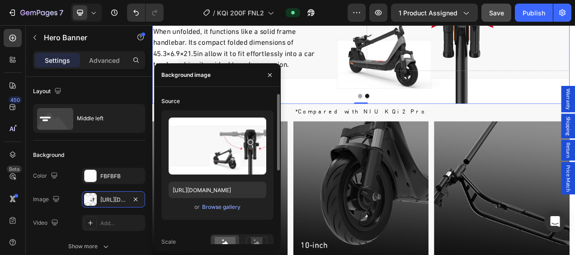
scroll to position [143, 0]
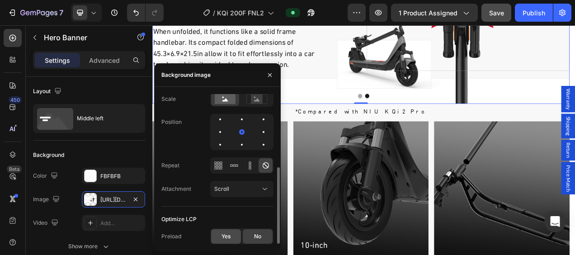
drag, startPoint x: 227, startPoint y: 235, endPoint x: 190, endPoint y: 209, distance: 45.4
click at [227, 235] on span "Yes" at bounding box center [226, 236] width 9 height 8
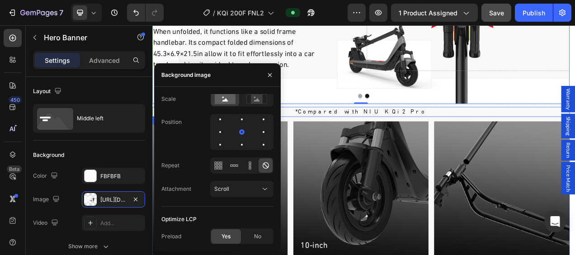
click at [570, 135] on h2 "*Compared with NIU KQi2 Pro" at bounding box center [420, 136] width 536 height 13
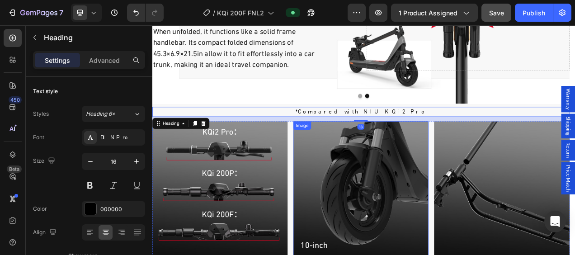
scroll to position [1602, 0]
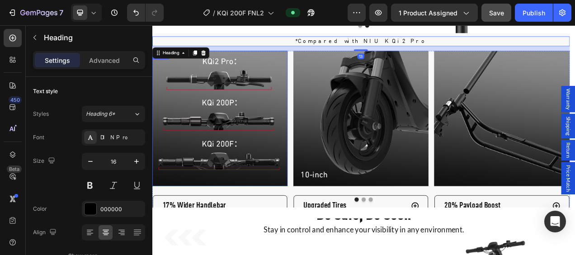
click at [247, 139] on img at bounding box center [239, 145] width 174 height 174
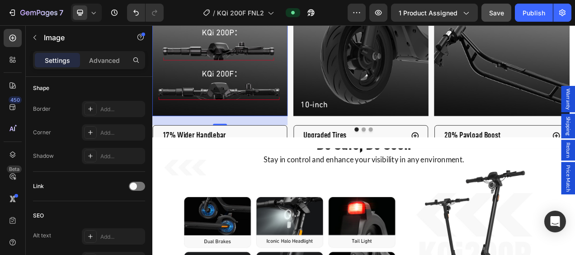
scroll to position [454, 0]
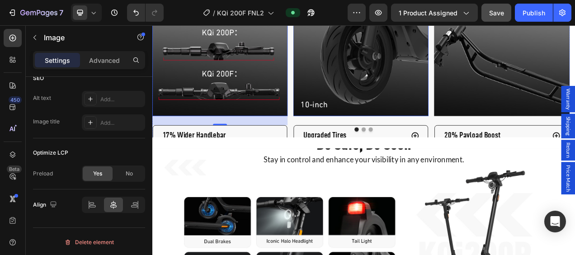
click at [408, 100] on img at bounding box center [420, 55] width 174 height 174
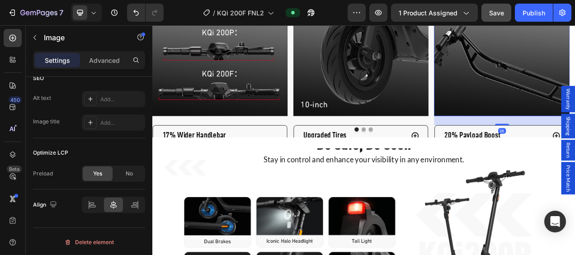
click at [421, 156] on button "Dot" at bounding box center [423, 158] width 5 height 5
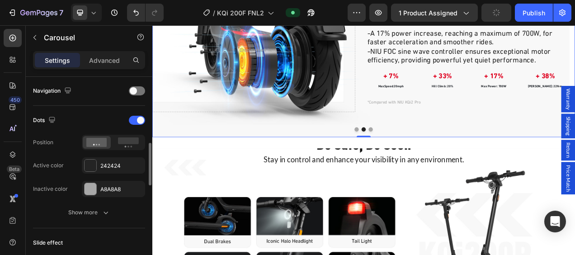
scroll to position [362, 0]
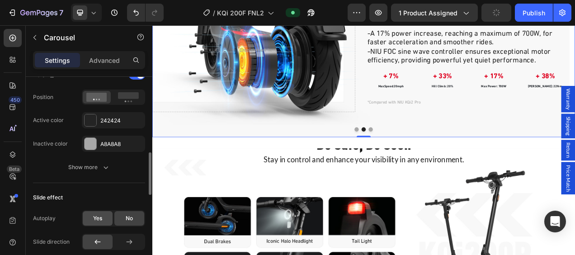
click at [100, 220] on span "Yes" at bounding box center [97, 218] width 9 height 8
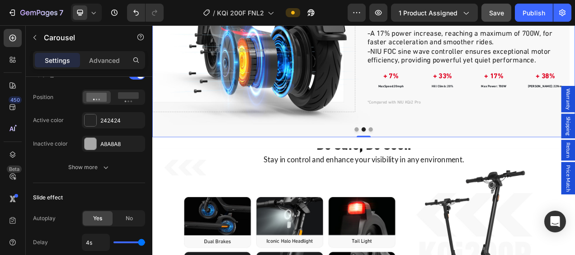
click at [430, 156] on button "Dot" at bounding box center [432, 158] width 5 height 5
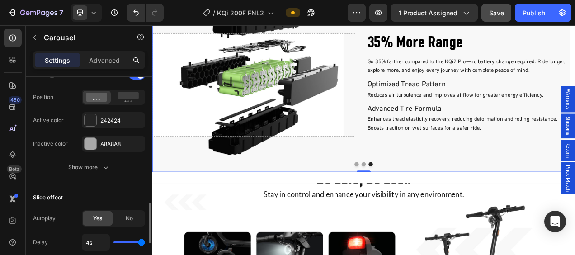
scroll to position [407, 0]
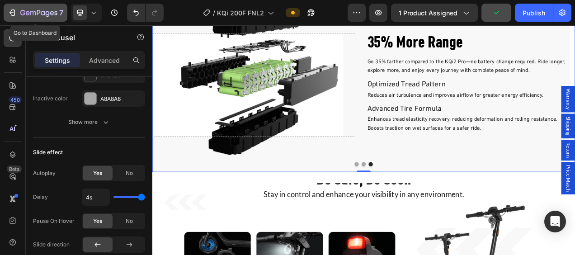
click at [30, 13] on icon "button" at bounding box center [32, 13] width 5 height 4
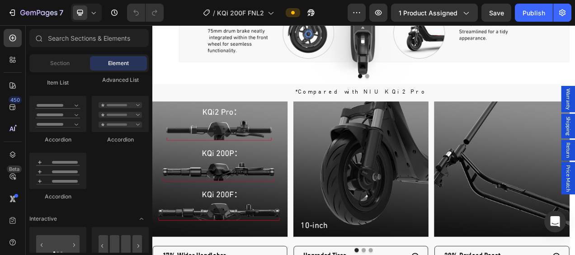
scroll to position [1583, 0]
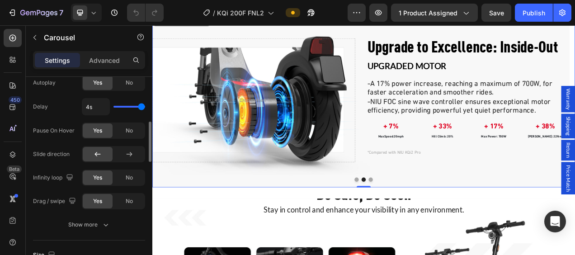
scroll to position [452, 0]
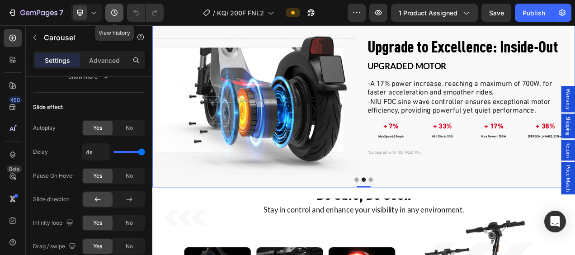
click at [114, 12] on icon "button" at bounding box center [114, 12] width 9 height 9
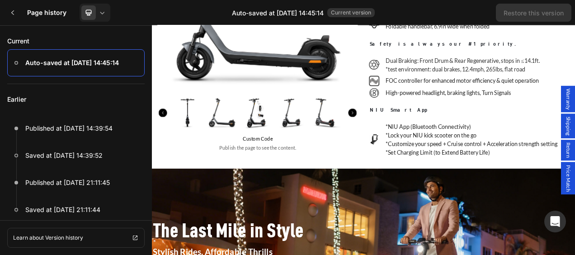
scroll to position [769, 0]
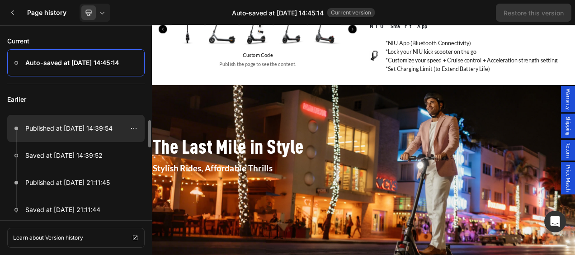
click at [83, 123] on p "Published at Aug 27, 14:39:54" at bounding box center [68, 128] width 87 height 11
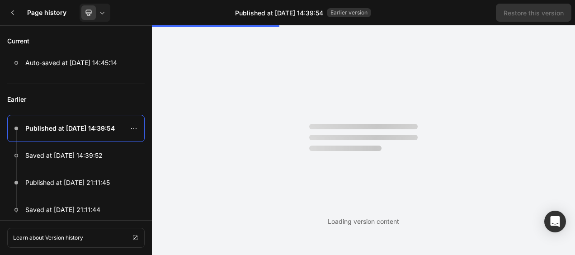
scroll to position [0, 0]
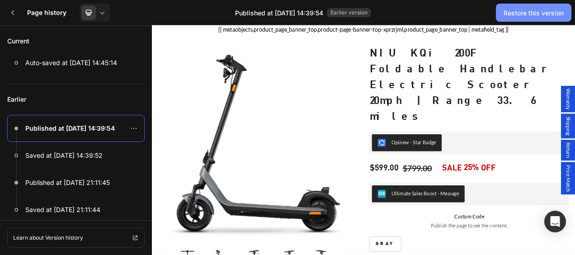
click at [525, 12] on div "Restore this version" at bounding box center [534, 12] width 60 height 9
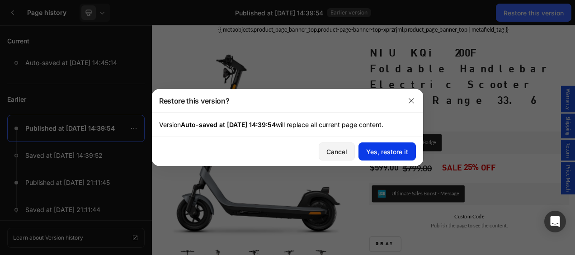
click at [389, 155] on div "Yes, restore it" at bounding box center [387, 151] width 42 height 9
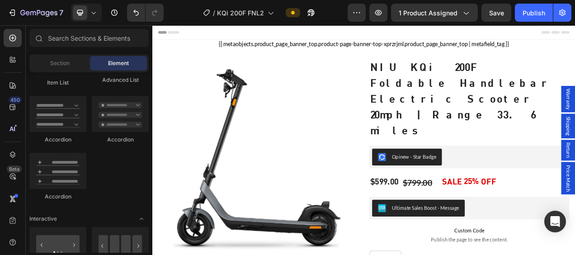
click at [575, 35] on div "Header" at bounding box center [424, 34] width 528 height 18
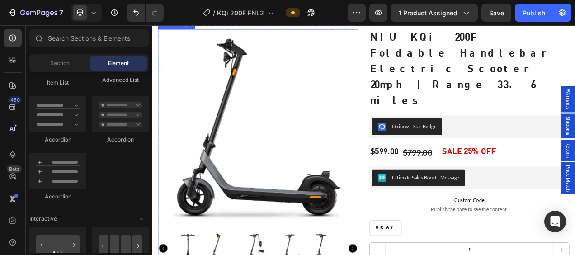
scroll to position [45, 0]
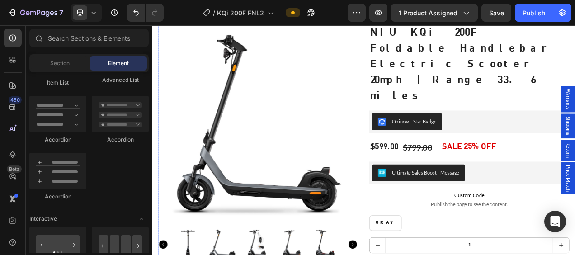
click at [260, 159] on img at bounding box center [288, 153] width 257 height 257
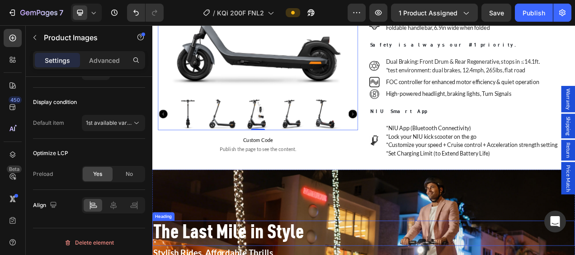
scroll to position [769, 0]
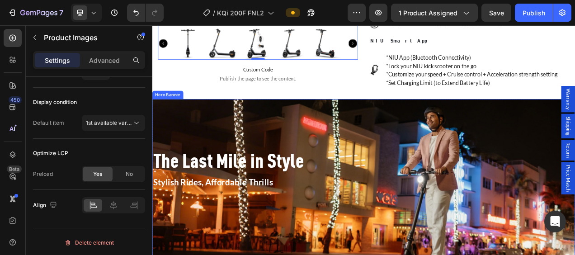
click at [458, 121] on div "Background Image" at bounding box center [423, 247] width 543 height 255
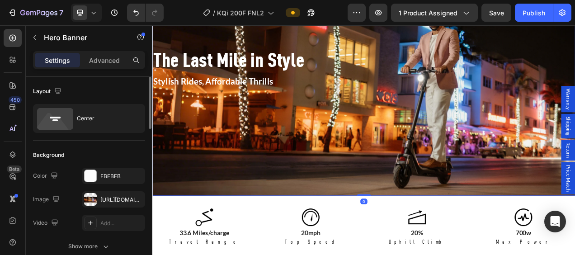
scroll to position [90, 0]
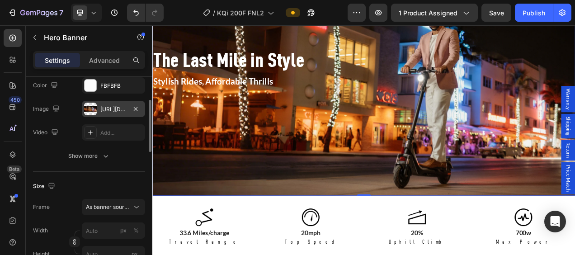
click at [106, 104] on div "[URL][DOMAIN_NAME]" at bounding box center [113, 109] width 63 height 16
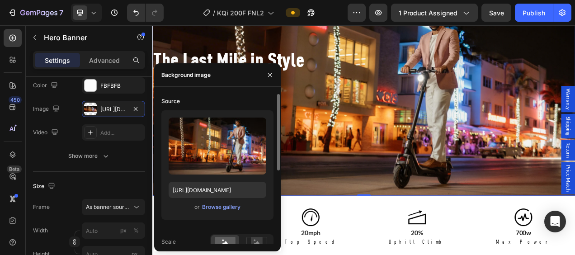
scroll to position [143, 0]
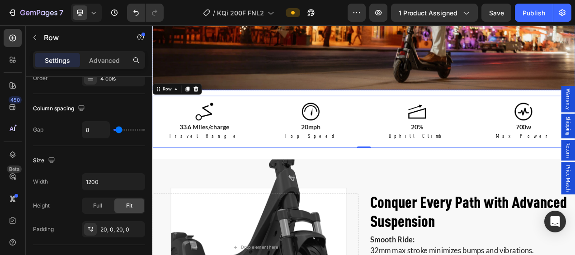
scroll to position [1176, 0]
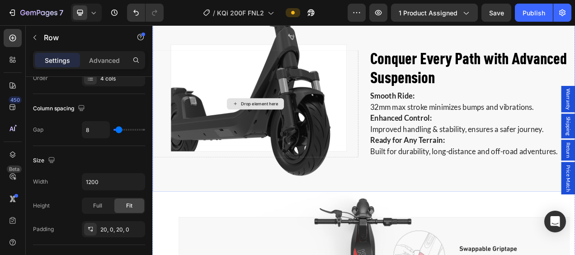
click at [355, 112] on div "Drop element here" at bounding box center [284, 126] width 264 height 138
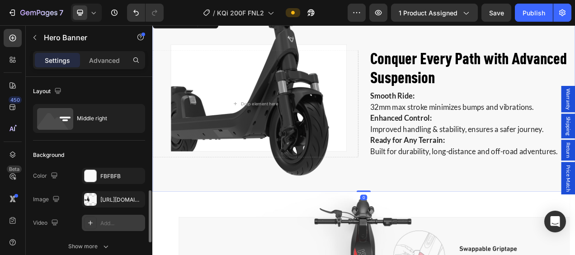
scroll to position [90, 0]
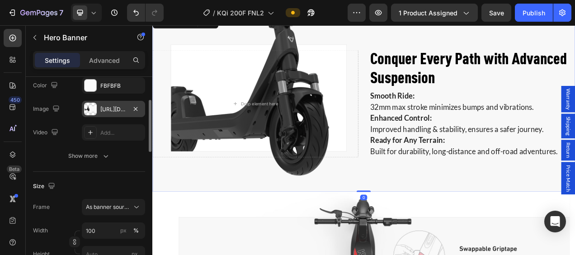
click at [101, 106] on div "[URL][DOMAIN_NAME]" at bounding box center [113, 109] width 26 height 8
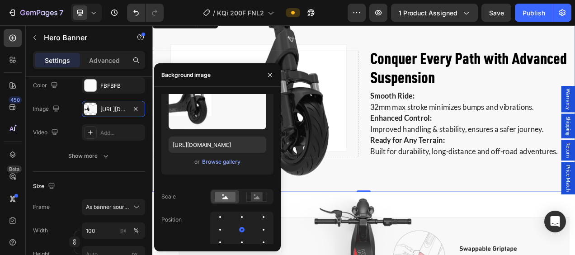
scroll to position [143, 0]
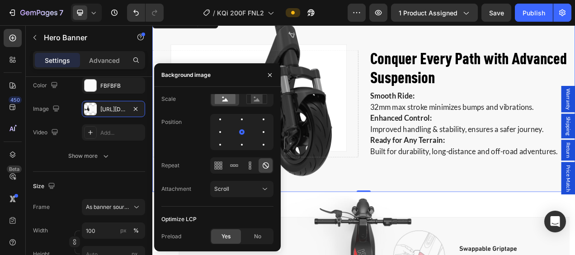
click at [503, 215] on div "Background Image" at bounding box center [423, 126] width 543 height 226
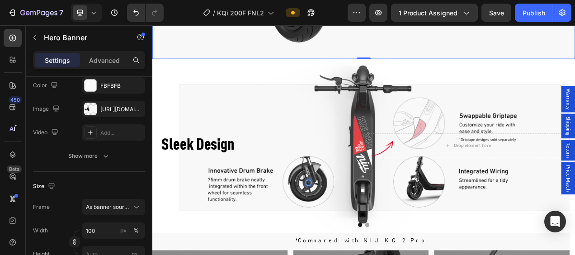
scroll to position [1357, 0]
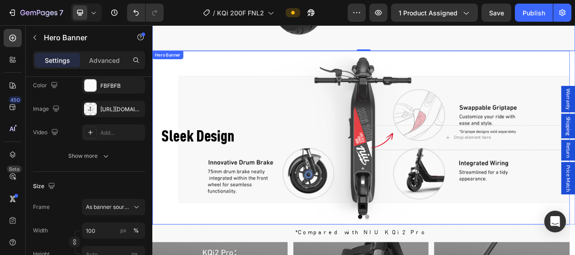
click at [420, 87] on div "Background Image" at bounding box center [420, 169] width 536 height 223
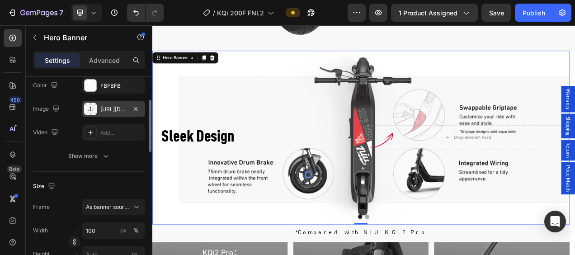
click at [96, 106] on div at bounding box center [90, 109] width 13 height 13
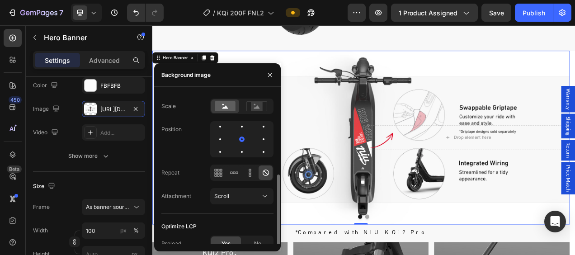
scroll to position [143, 0]
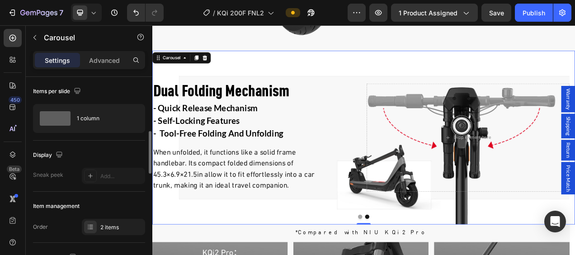
scroll to position [136, 0]
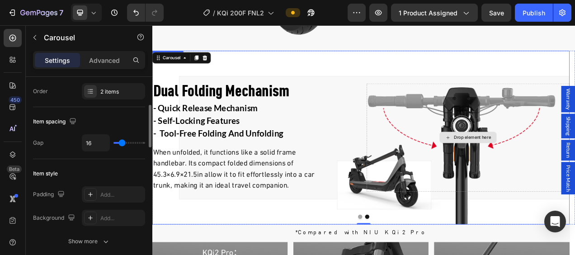
click at [499, 137] on div "Drop element here" at bounding box center [557, 169] width 261 height 139
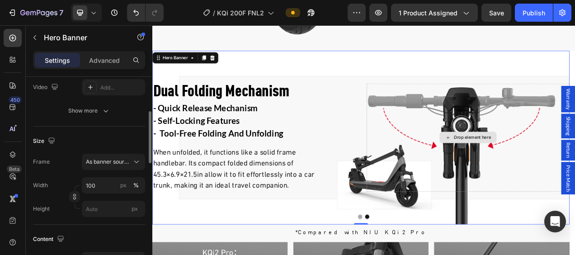
scroll to position [0, 0]
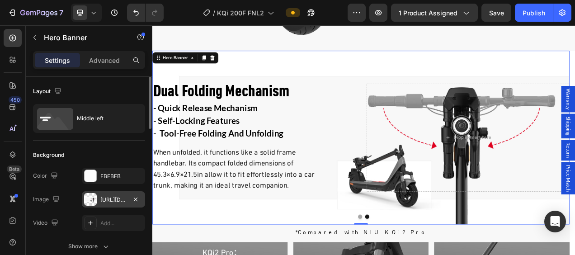
click at [98, 196] on div "https://cdn.shopify.com/s/files/1/0554/6944/1084/files/gempages_446628546337572…" at bounding box center [113, 199] width 63 height 16
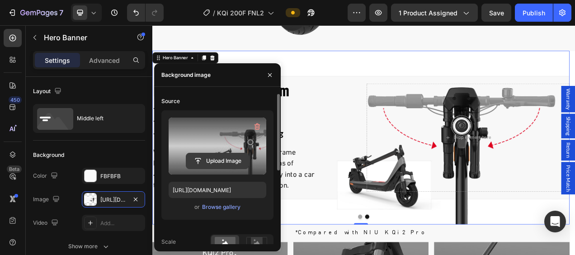
scroll to position [143, 0]
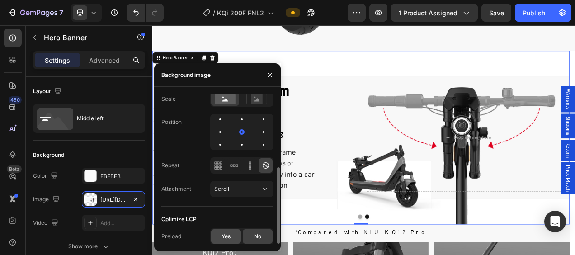
click at [223, 233] on span "Yes" at bounding box center [226, 236] width 9 height 8
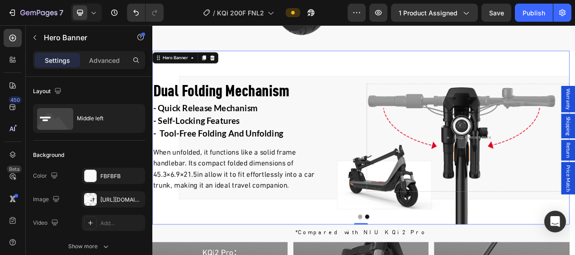
click at [462, 69] on div "Background Image" at bounding box center [420, 169] width 536 height 223
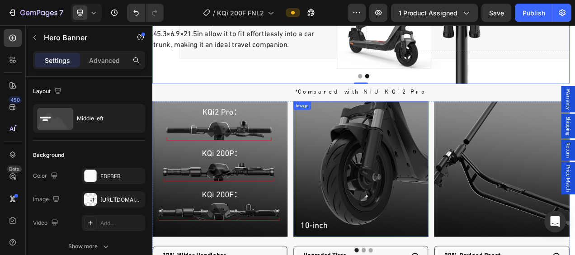
scroll to position [1628, 0]
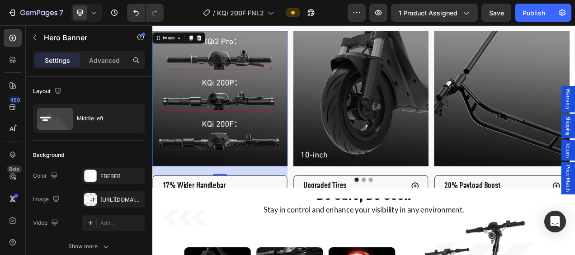
click at [257, 114] on img at bounding box center [239, 120] width 174 height 174
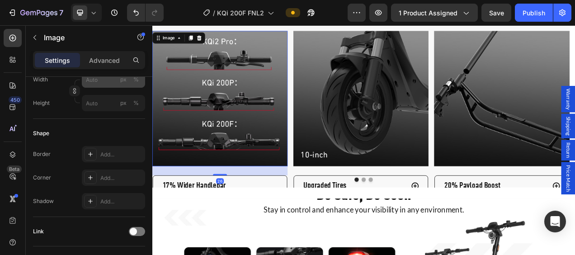
scroll to position [452, 0]
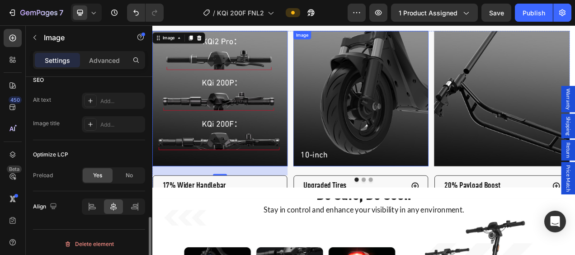
click at [433, 142] on img at bounding box center [420, 120] width 174 height 174
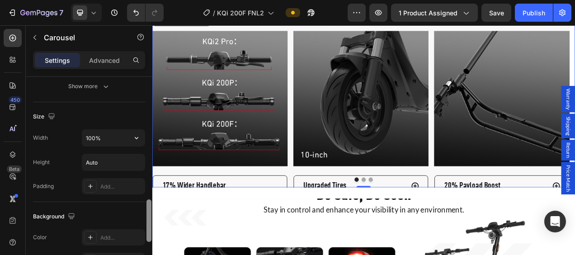
scroll to position [633, 0]
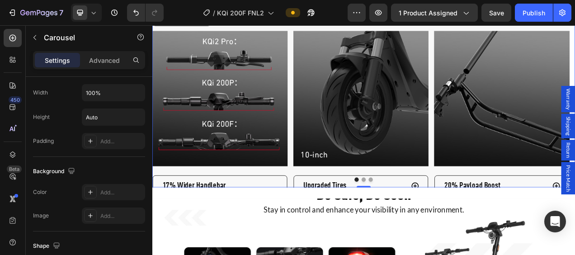
click at [422, 221] on button "Dot" at bounding box center [423, 223] width 5 height 5
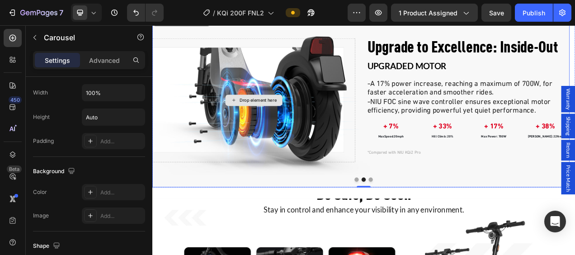
click at [322, 120] on div "Drop element here" at bounding box center [282, 121] width 261 height 159
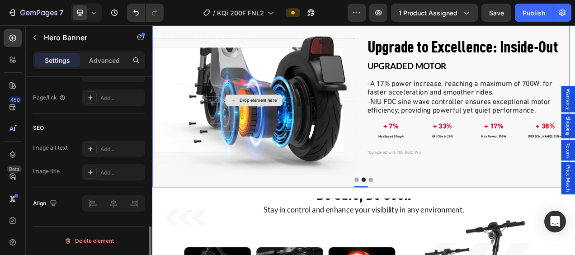
scroll to position [0, 0]
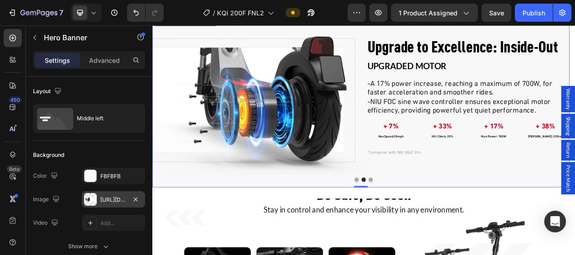
click at [95, 196] on div at bounding box center [90, 199] width 13 height 13
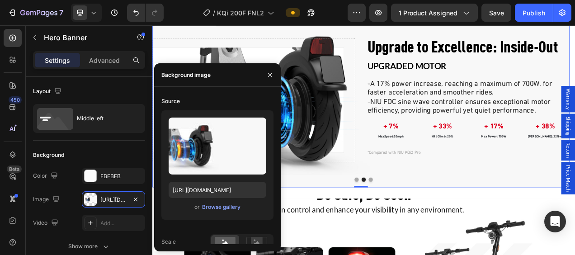
scroll to position [143, 0]
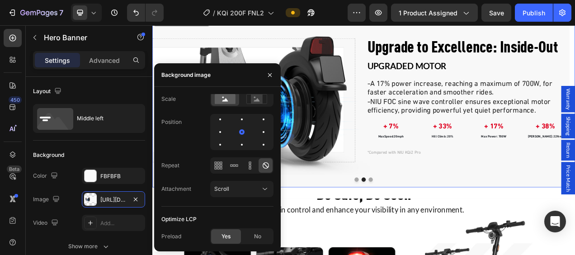
click at [431, 221] on button "Dot" at bounding box center [432, 223] width 5 height 5
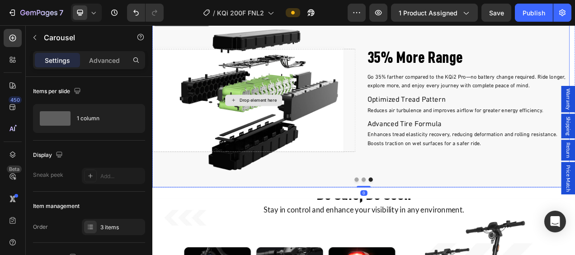
click at [330, 105] on div "Drop element here" at bounding box center [282, 122] width 261 height 132
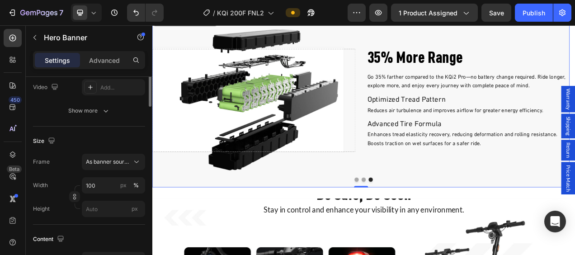
scroll to position [90, 0]
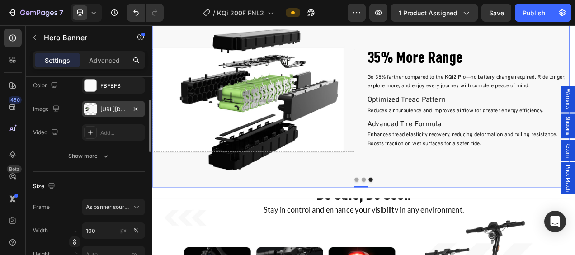
click at [103, 106] on div "https://cdn.shopify.com/s/files/1/0554/6944/1084/files/gempages_446628546337572…" at bounding box center [113, 109] width 26 height 8
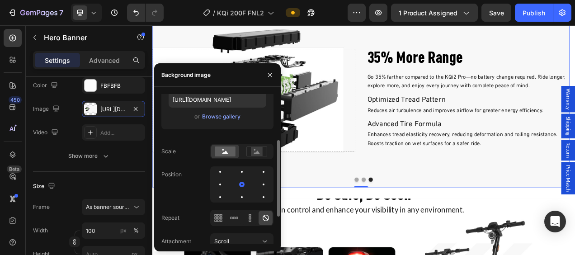
scroll to position [143, 0]
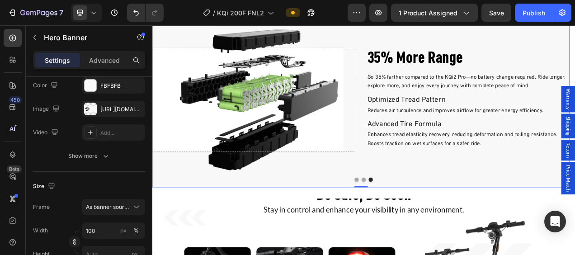
click at [567, 180] on div "35% More Range Heading Go 35% farther compared to the KQi2 Pro—no battery chang…" at bounding box center [557, 122] width 261 height 132
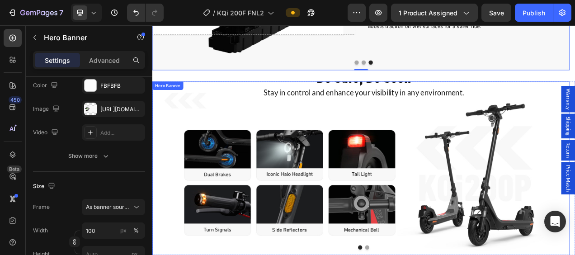
scroll to position [1809, 0]
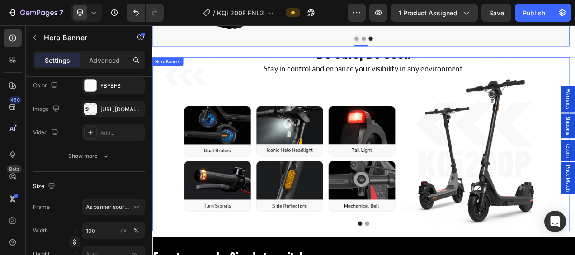
click at [249, 147] on div "Be Safe, Be Seen Heading Stay in control and enhance your visibility in any env…" at bounding box center [420, 178] width 536 height 252
click at [312, 156] on div "Be Safe, Be Seen Heading Stay in control and enhance your visibility in any env…" at bounding box center [420, 178] width 536 height 252
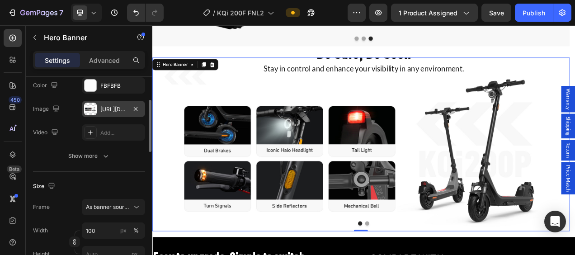
click at [97, 107] on div "[URL][DOMAIN_NAME]" at bounding box center [113, 109] width 63 height 16
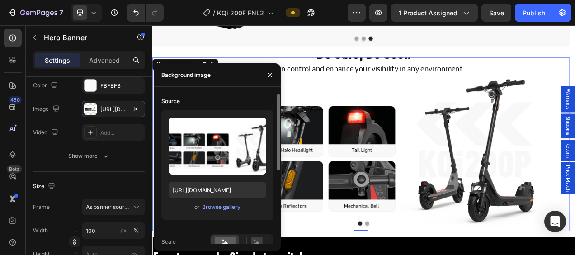
scroll to position [143, 0]
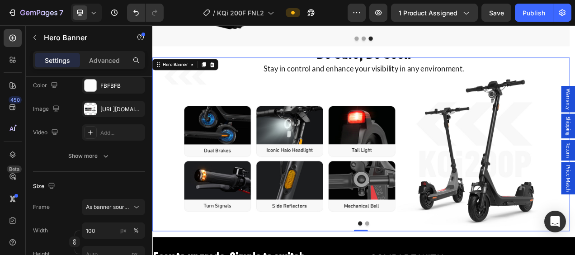
click at [551, 168] on div "Be Safe, Be Seen Heading Stay in control and enhance your visibility in any env…" at bounding box center [420, 178] width 536 height 252
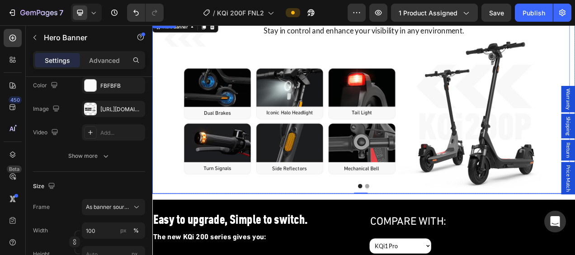
click at [426, 230] on button "Dot" at bounding box center [428, 231] width 5 height 5
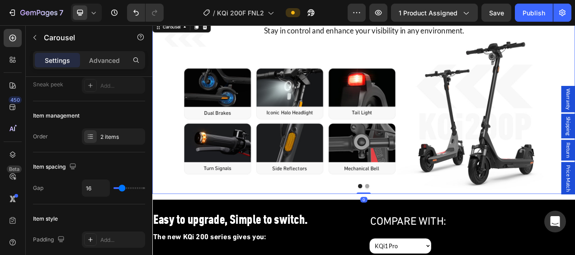
scroll to position [0, 0]
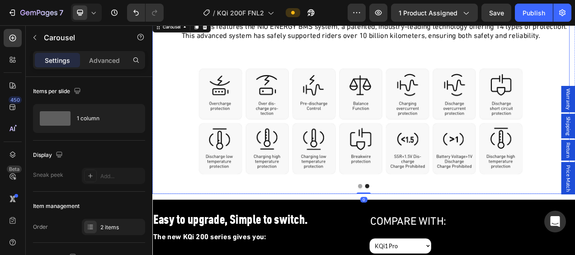
click at [393, 104] on div "NIU BMS Heading The KQi 200 Series features the NIU ENERGY BMS system, a patent…" at bounding box center [420, 130] width 536 height 264
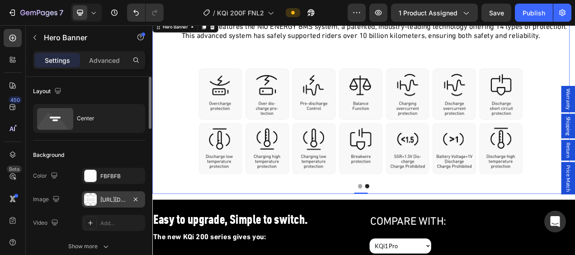
click at [93, 198] on div at bounding box center [90, 199] width 13 height 13
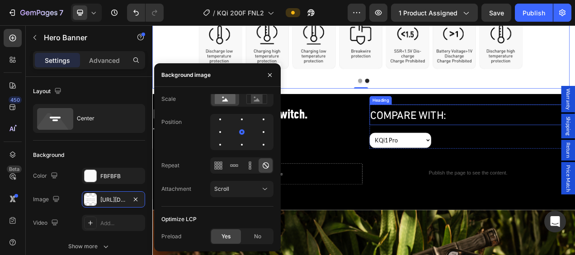
scroll to position [2080, 0]
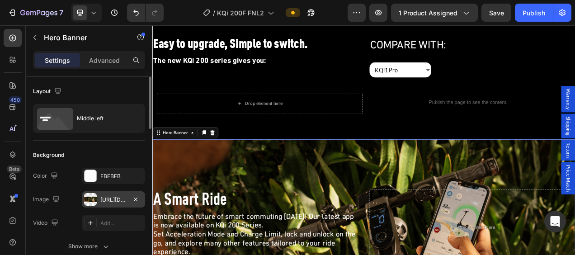
click at [115, 197] on div "[URL][DOMAIN_NAME]" at bounding box center [113, 200] width 26 height 8
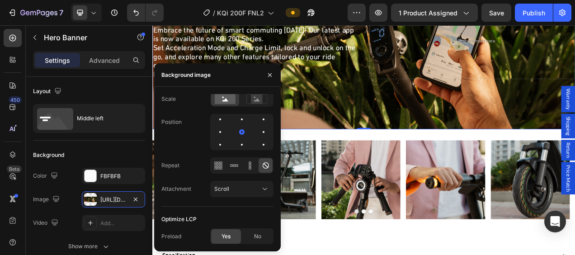
scroll to position [2352, 0]
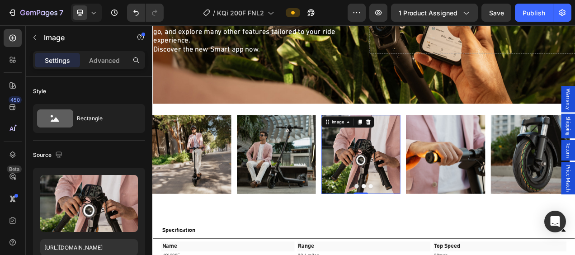
click at [430, 191] on img at bounding box center [420, 191] width 101 height 101
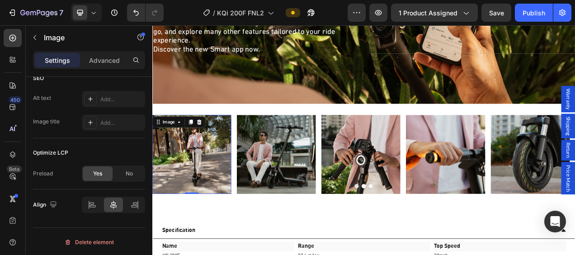
scroll to position [454, 0]
click at [201, 187] on img at bounding box center [202, 191] width 101 height 101
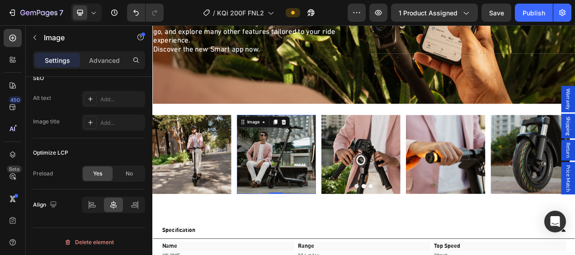
click at [292, 193] on img at bounding box center [311, 191] width 101 height 101
click at [395, 199] on img at bounding box center [420, 191] width 101 height 101
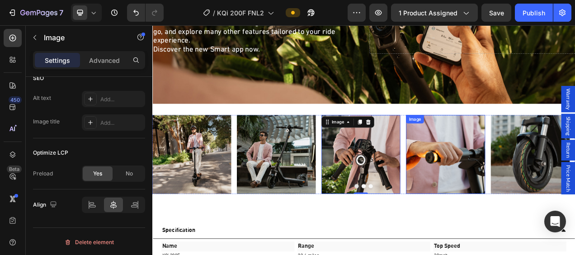
click at [500, 200] on img at bounding box center [528, 191] width 101 height 101
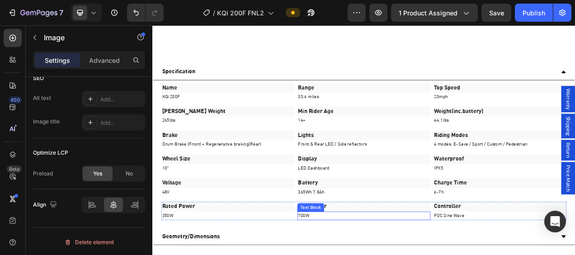
scroll to position [2759, 0]
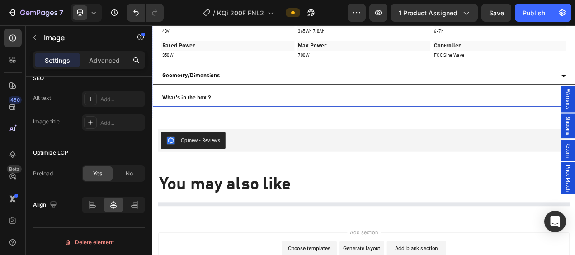
click at [221, 85] on p "Geometry/Dimensions" at bounding box center [202, 90] width 74 height 11
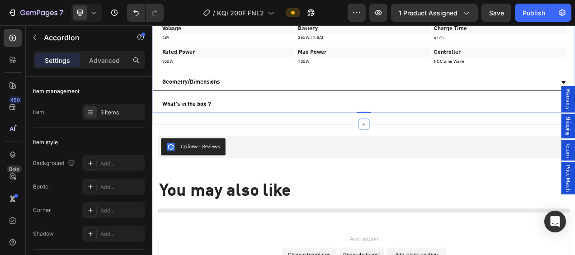
scroll to position [2749, 0]
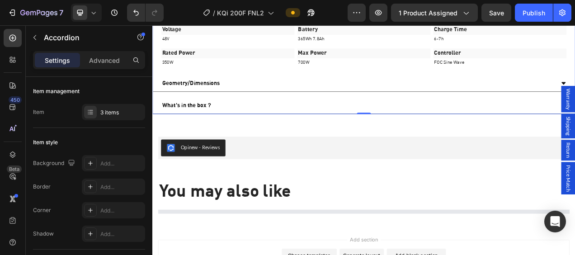
click at [290, 103] on div "Geometry/Dimensions" at bounding box center [417, 100] width 506 height 14
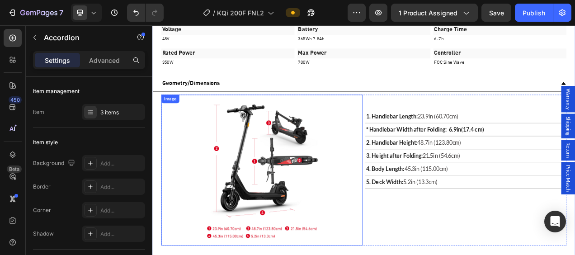
click at [312, 185] on img at bounding box center [292, 211] width 155 height 194
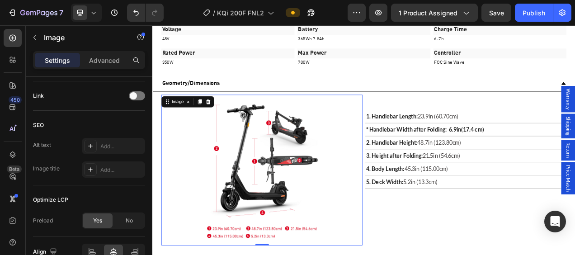
scroll to position [2976, 0]
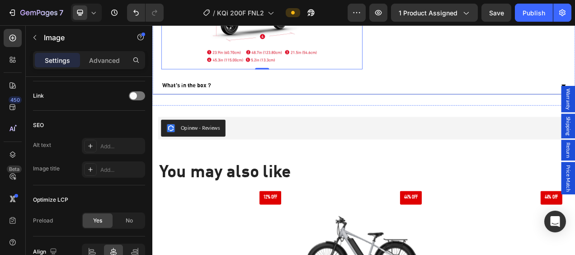
click at [221, 96] on div "What's in the box？" at bounding box center [197, 103] width 66 height 14
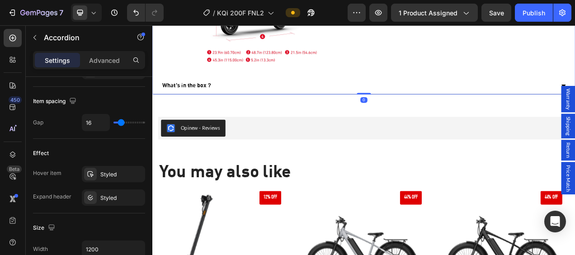
scroll to position [0, 0]
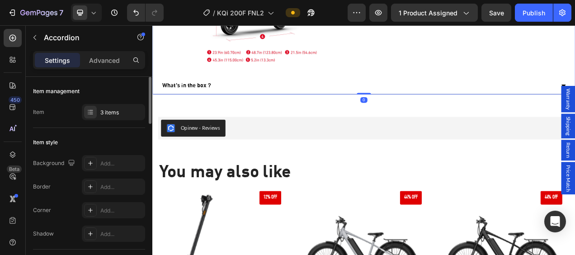
click at [306, 108] on div "What's in the box？" at bounding box center [424, 103] width 542 height 21
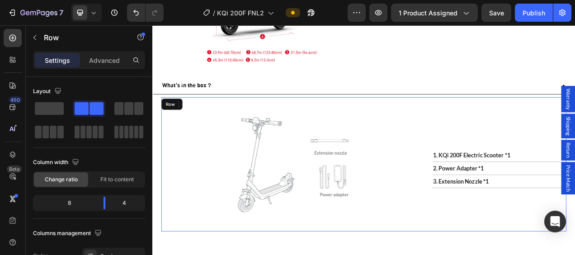
click at [285, 147] on div "Image" at bounding box center [336, 204] width 344 height 172
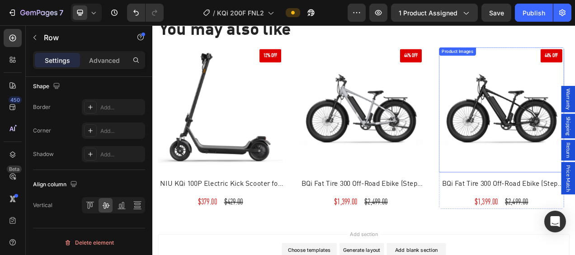
scroll to position [3337, 0]
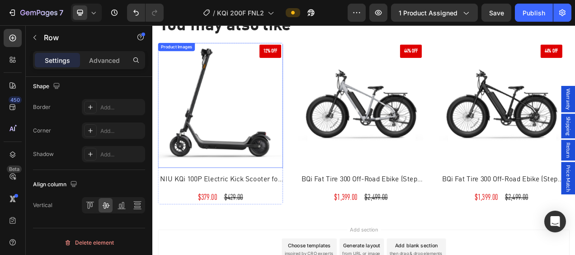
click at [236, 156] on img at bounding box center [240, 127] width 161 height 161
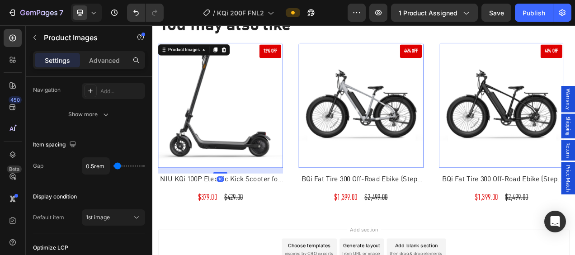
scroll to position [498, 0]
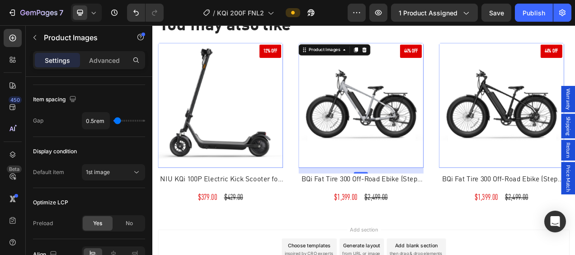
click at [443, 168] on img at bounding box center [420, 127] width 161 height 161
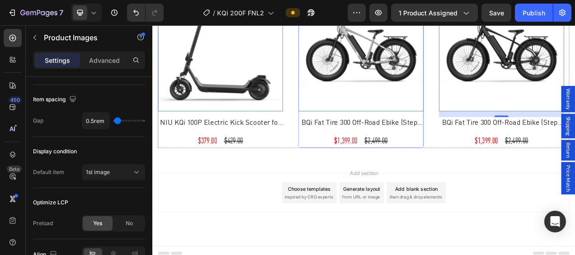
scroll to position [3416, 0]
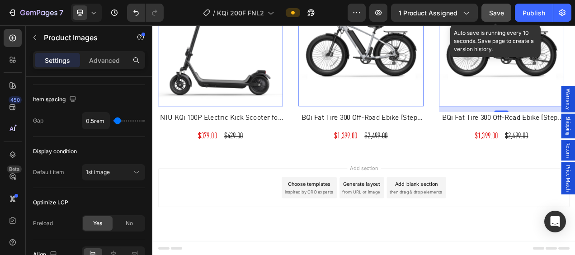
click at [498, 14] on span "Save" at bounding box center [496, 13] width 15 height 8
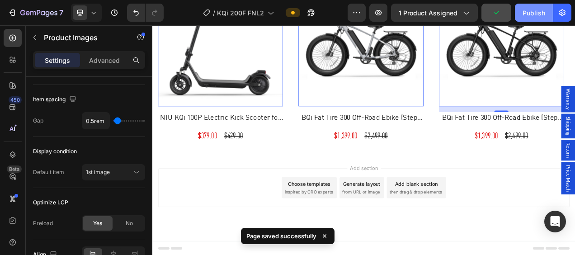
click at [532, 14] on div "Publish" at bounding box center [534, 12] width 23 height 9
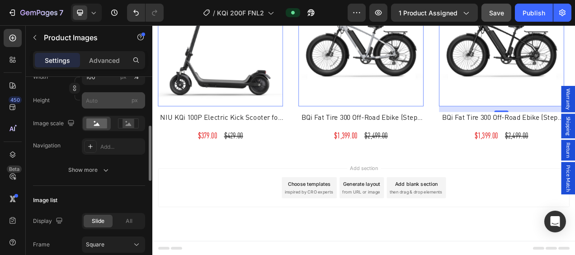
scroll to position [90, 0]
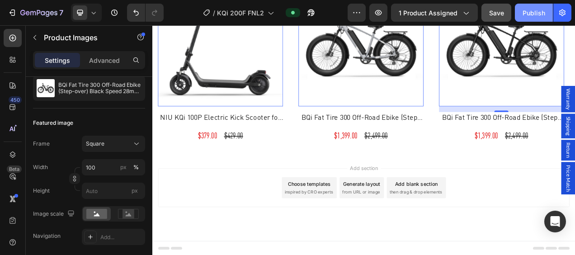
click at [544, 9] on div "Publish" at bounding box center [534, 12] width 23 height 9
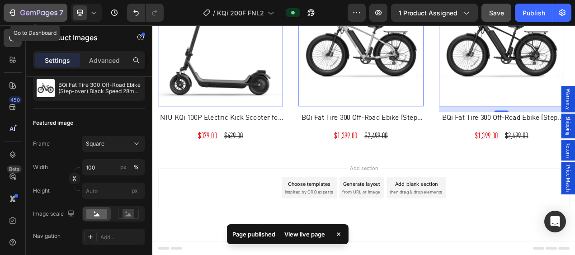
click at [14, 13] on icon "button" at bounding box center [13, 12] width 4 height 6
